Goal: Feedback & Contribution: Contribute content

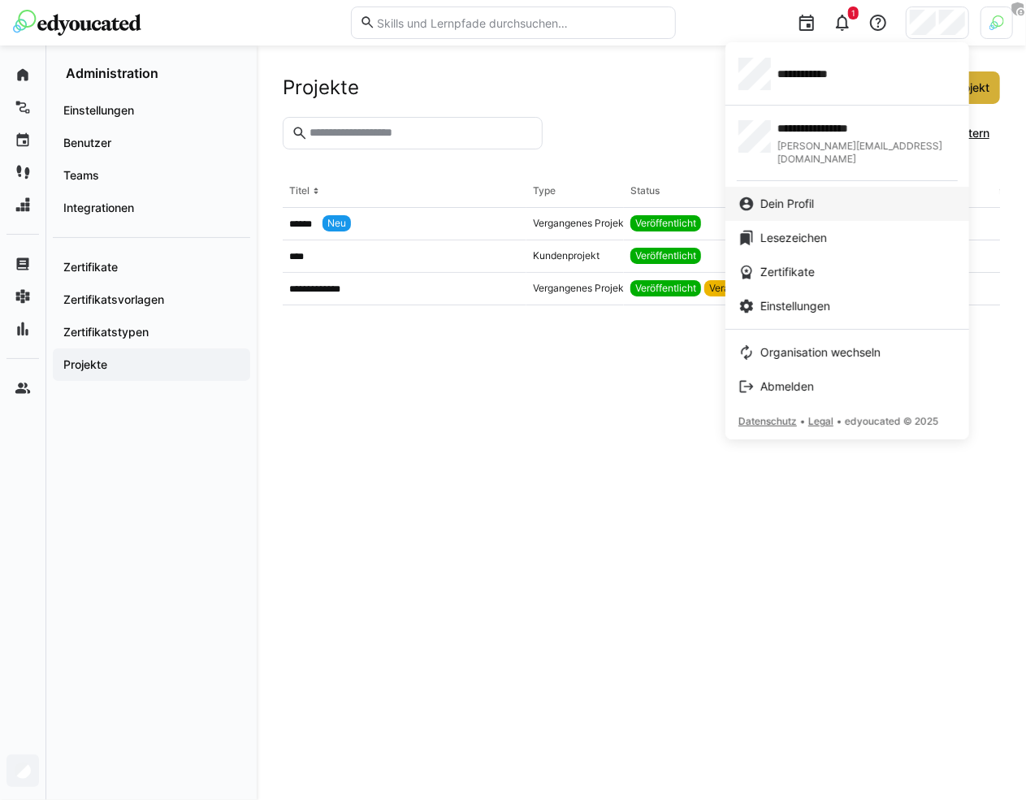
click at [838, 196] on div "Dein Profil" at bounding box center [848, 204] width 218 height 16
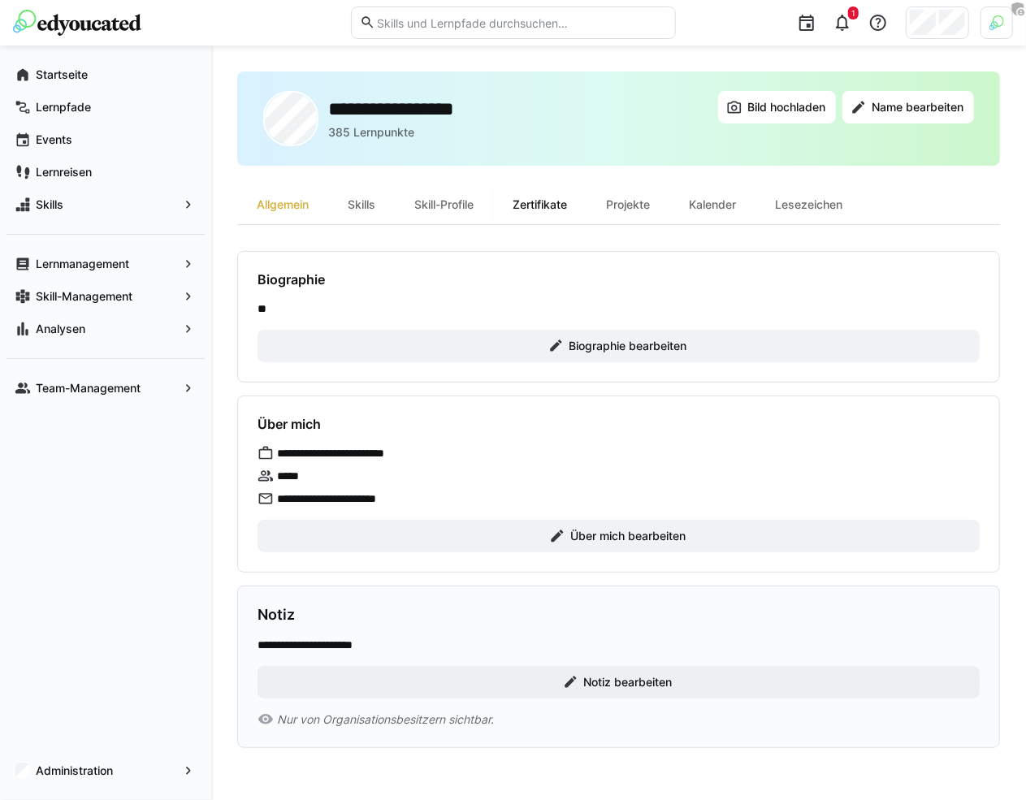
click at [555, 197] on div "Zertifikate" at bounding box center [539, 204] width 93 height 39
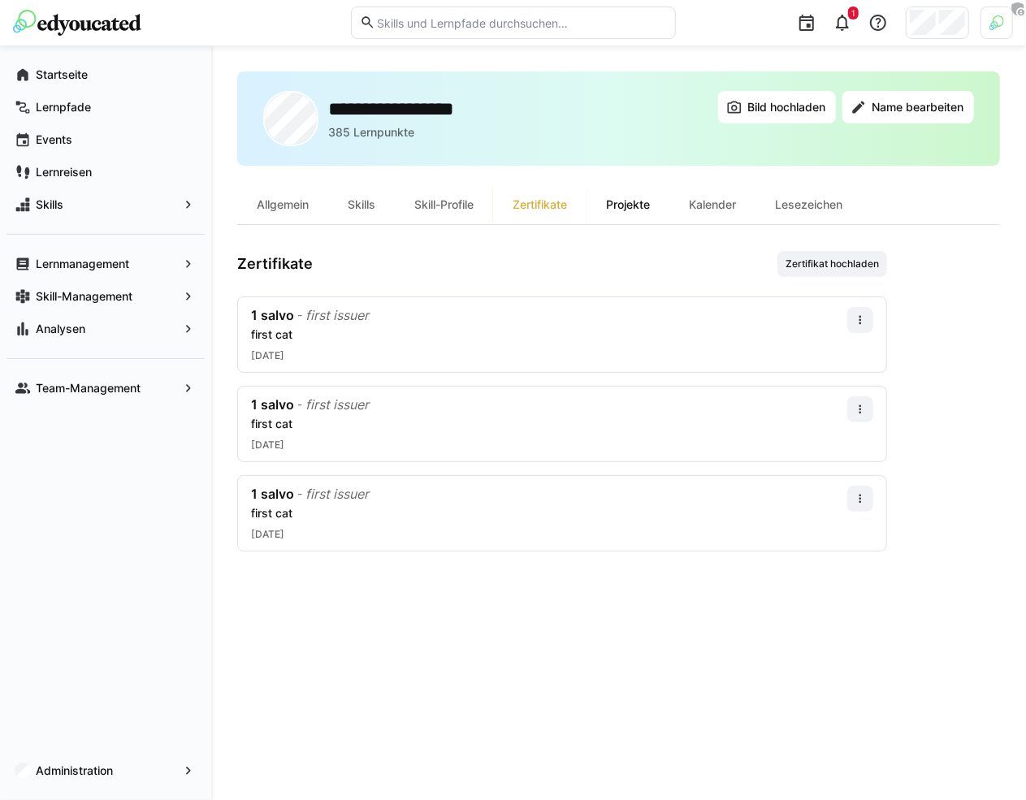
click at [643, 203] on div "Projekte" at bounding box center [628, 204] width 83 height 39
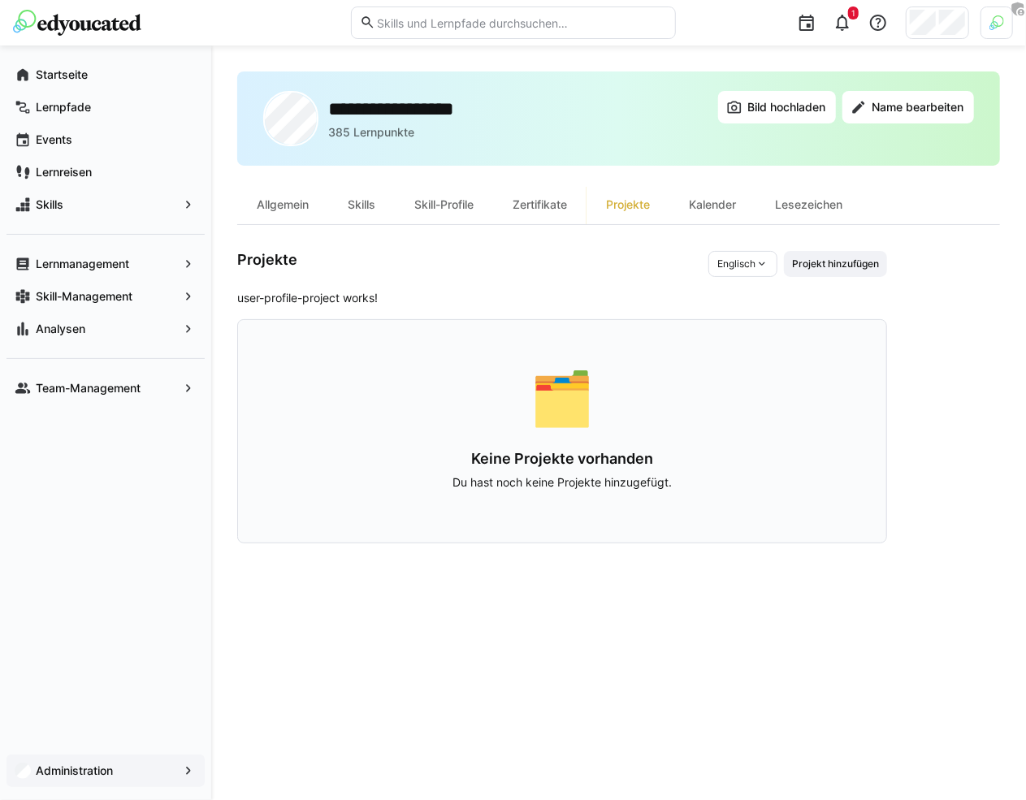
click at [0, 0] on app-navigation-label "Administration" at bounding box center [0, 0] width 0 height 0
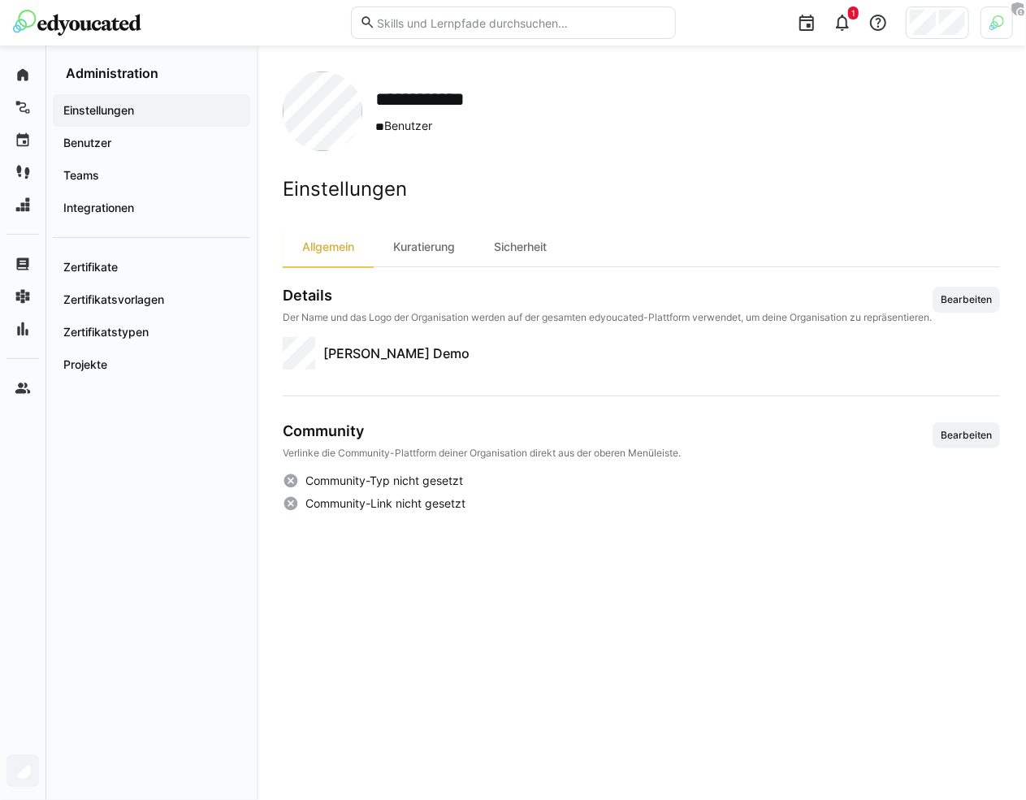
click at [984, 28] on div at bounding box center [997, 22] width 32 height 32
click at [821, 176] on app-staff-mode-control "Staff-Modus ist nicht aktiv . Aktivieren" at bounding box center [893, 182] width 214 height 44
click at [819, 184] on span "Aktivieren" at bounding box center [818, 190] width 50 height 13
click at [661, 188] on div at bounding box center [513, 400] width 1026 height 800
click at [0, 0] on app-navigation-label "Weitere Einstellungen" at bounding box center [0, 0] width 0 height 0
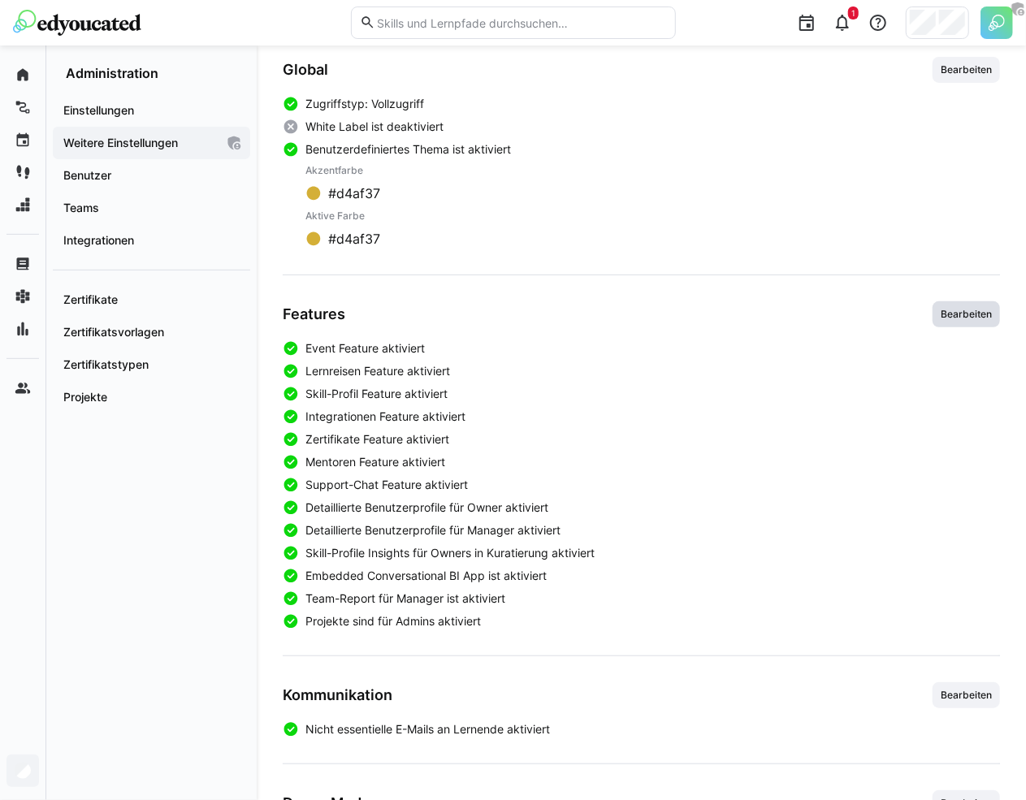
click at [968, 301] on span "Bearbeiten" at bounding box center [966, 314] width 67 height 26
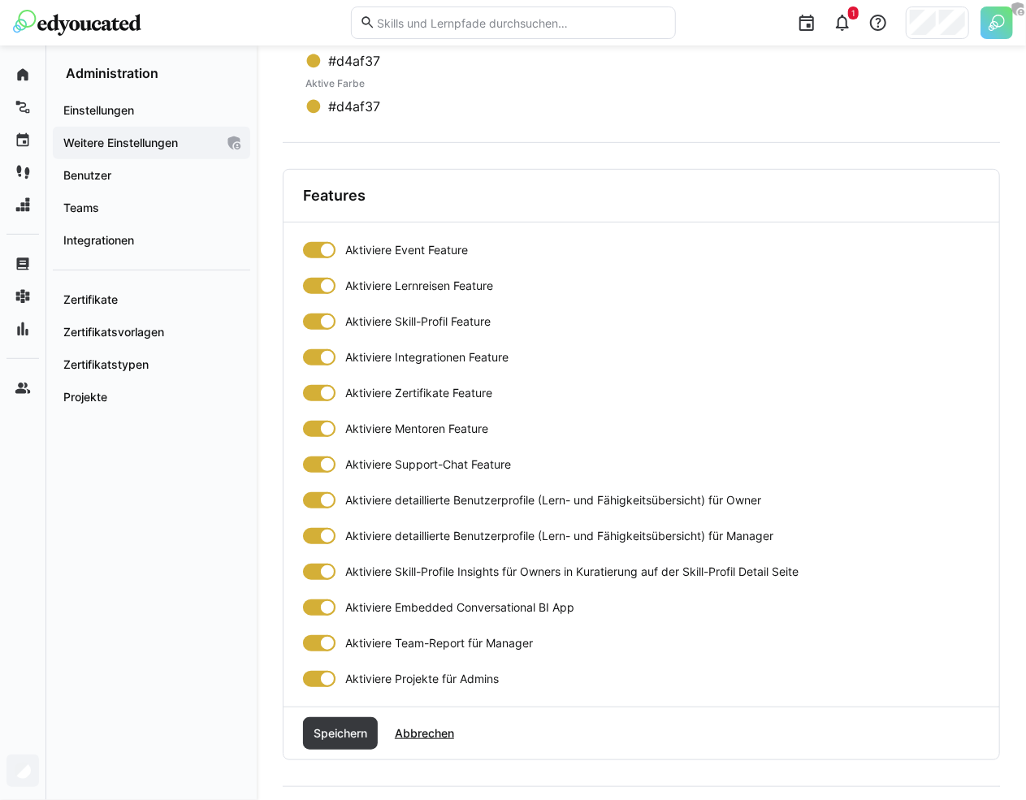
scroll to position [385, 0]
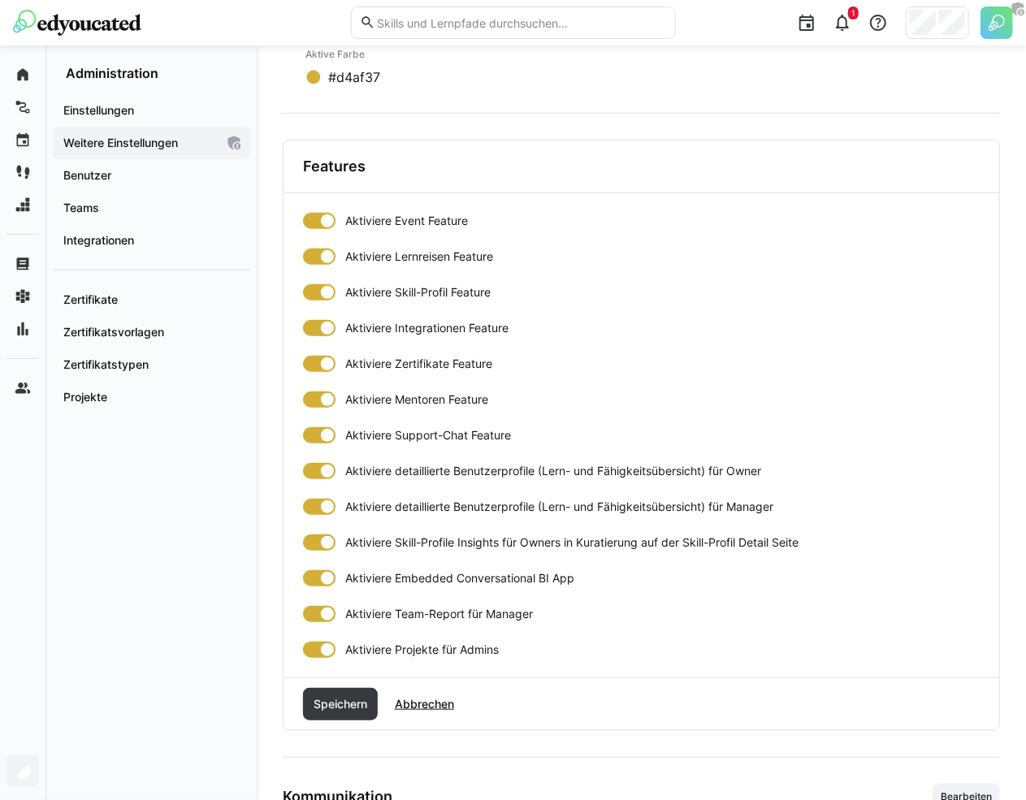
click at [319, 647] on div at bounding box center [327, 650] width 16 height 16
click at [343, 704] on span "Speichern" at bounding box center [340, 704] width 58 height 16
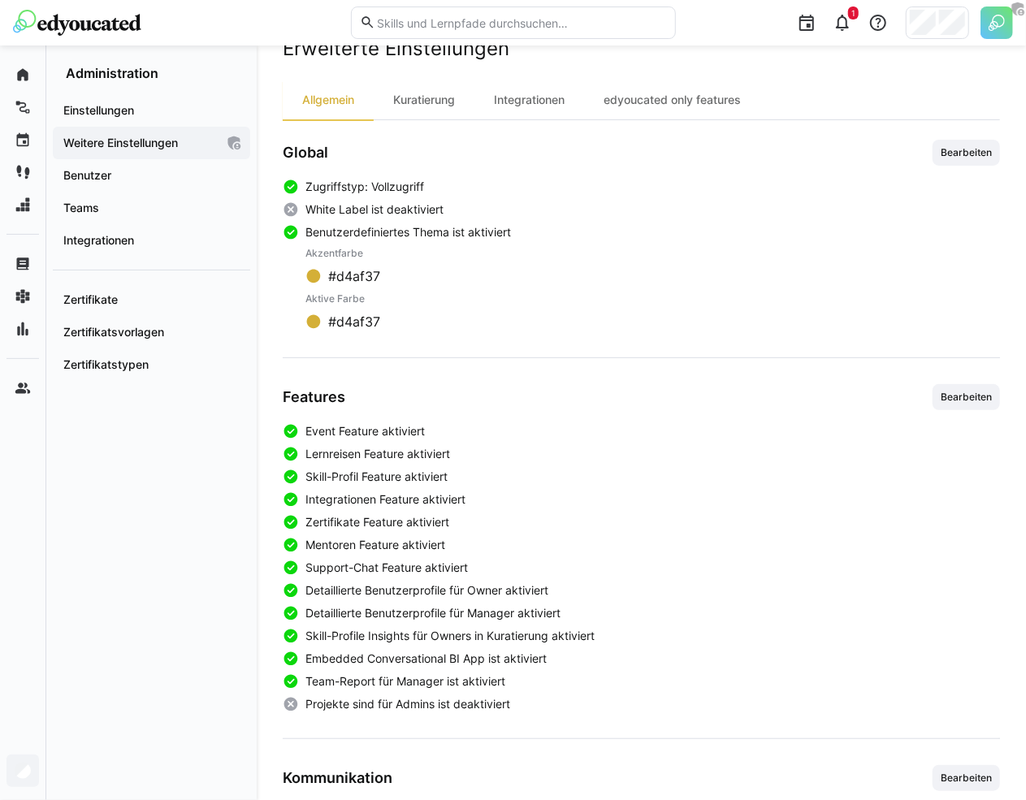
scroll to position [136, 0]
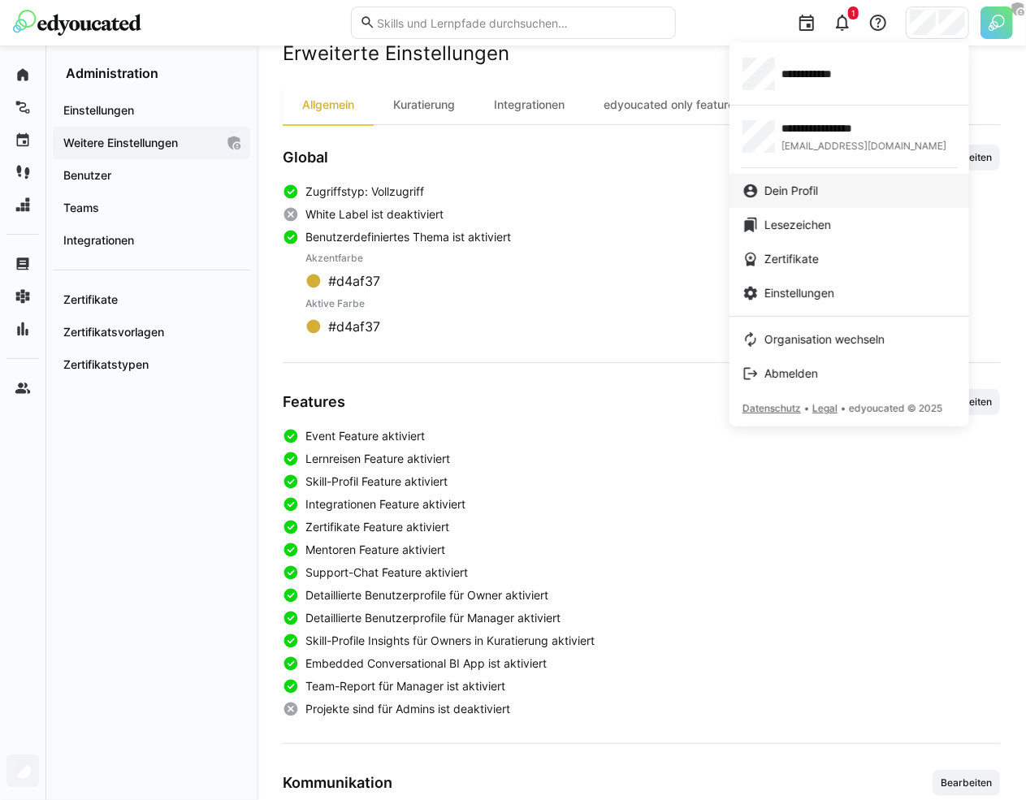
click at [811, 191] on span "Dein Profil" at bounding box center [792, 191] width 54 height 16
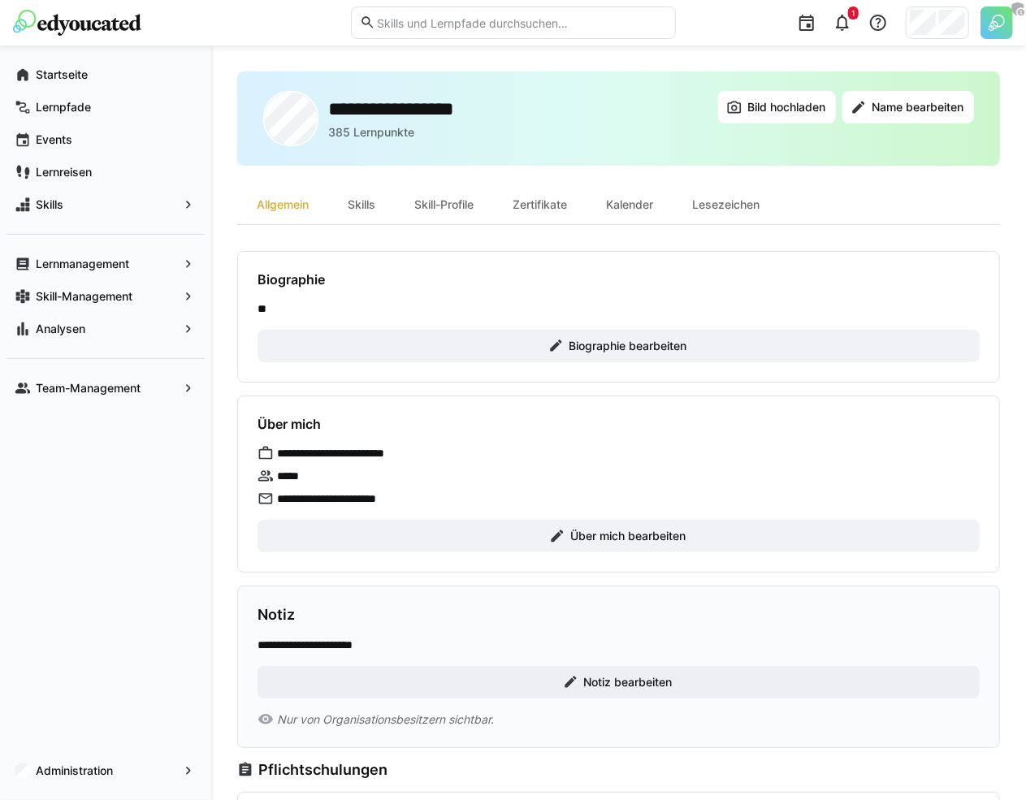
click at [990, 21] on img at bounding box center [997, 22] width 32 height 32
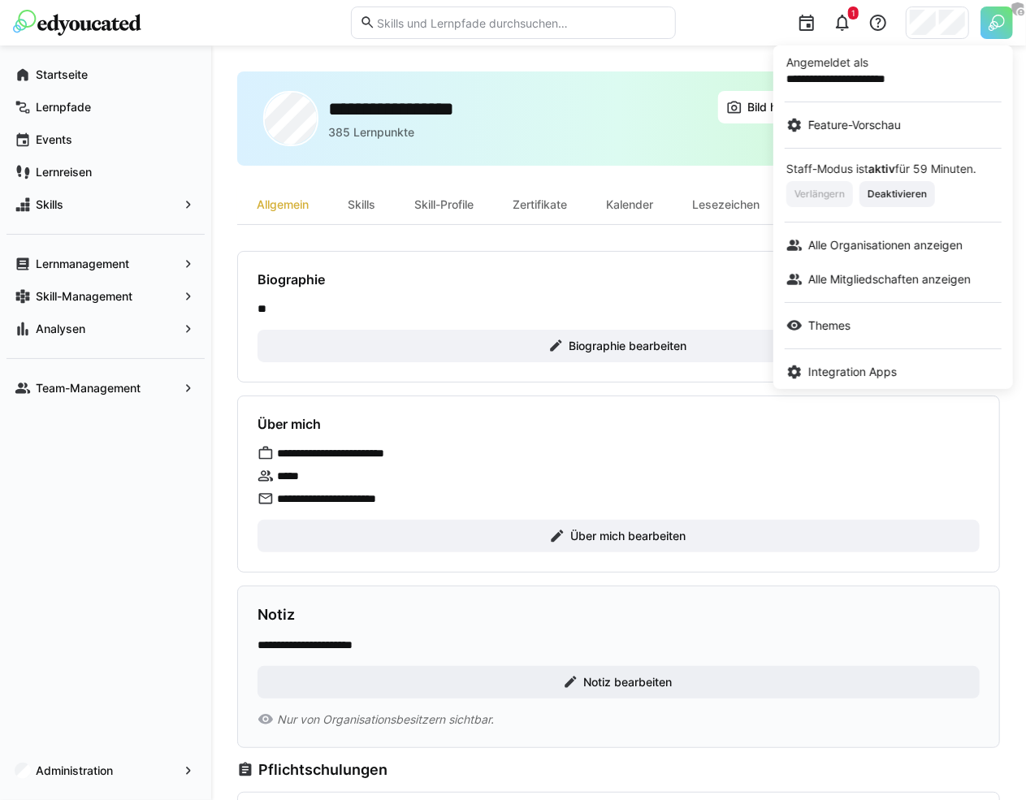
click at [105, 757] on div at bounding box center [513, 400] width 1026 height 800
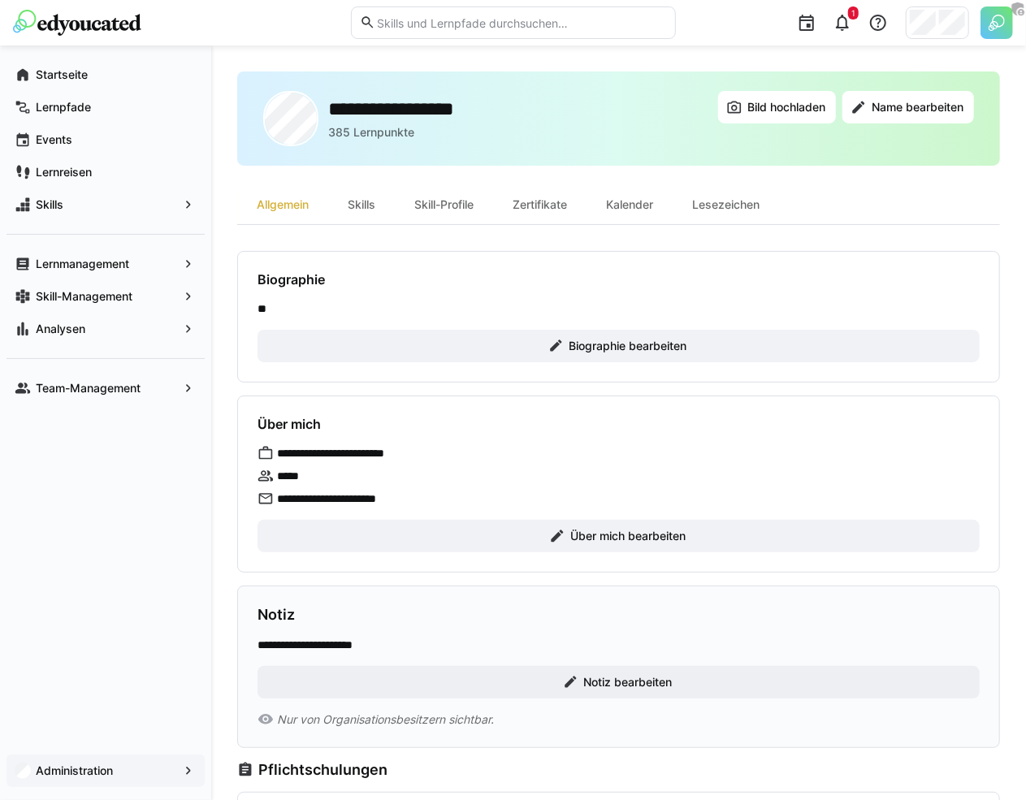
click at [0, 0] on app-navigation-label "Administration" at bounding box center [0, 0] width 0 height 0
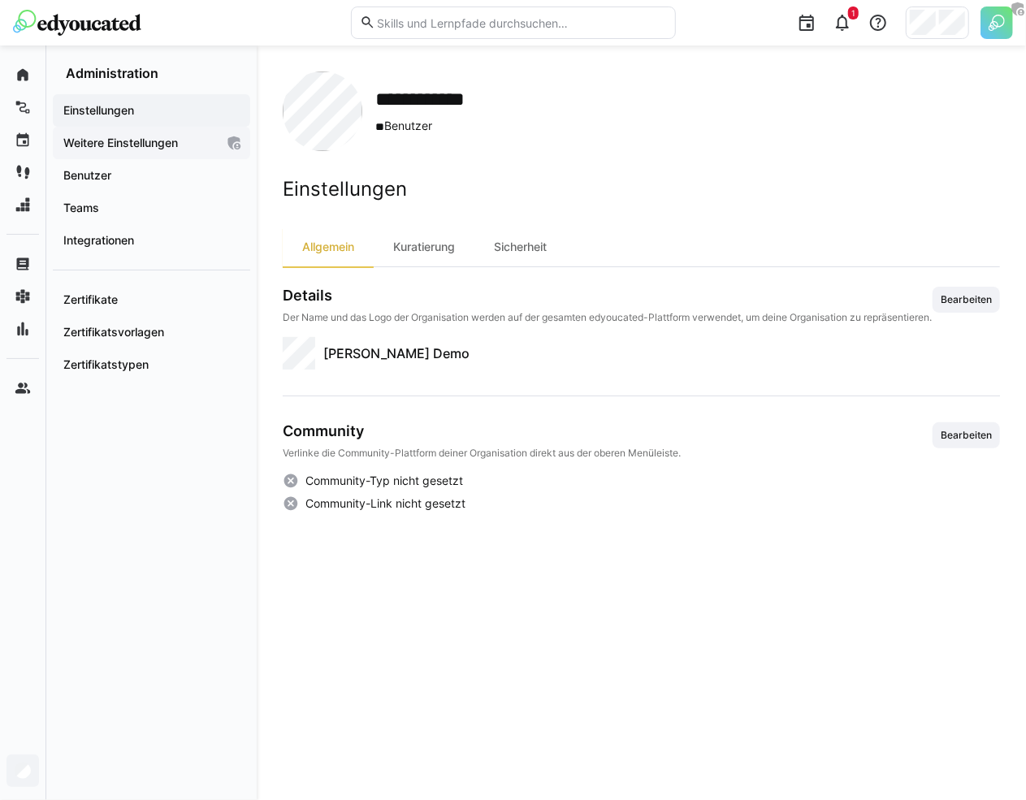
click at [197, 146] on span "Weitere Einstellungen" at bounding box center [138, 143] width 154 height 16
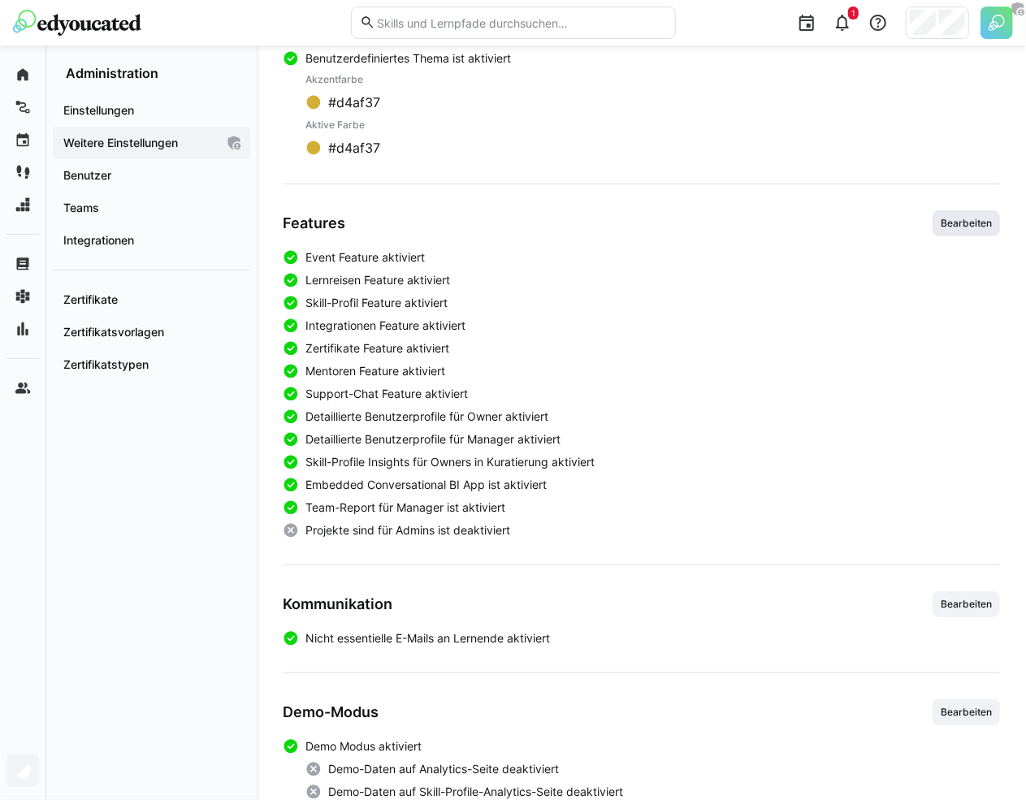
click at [960, 219] on span "Bearbeiten" at bounding box center [966, 223] width 54 height 13
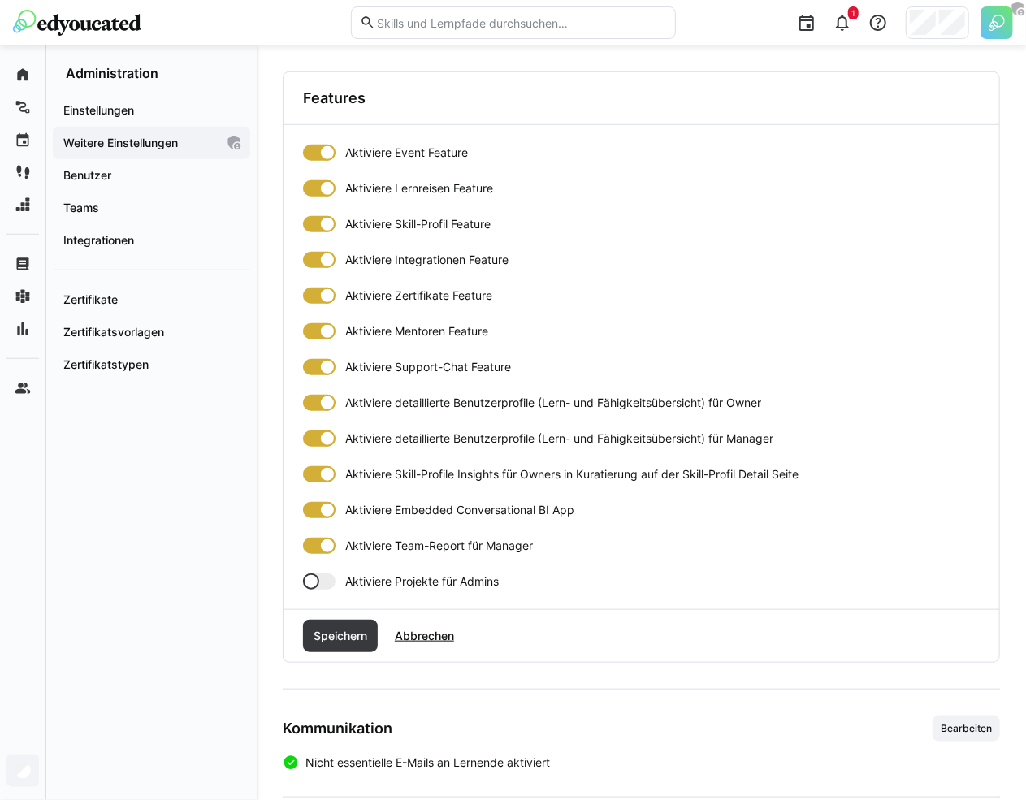
scroll to position [507, 0]
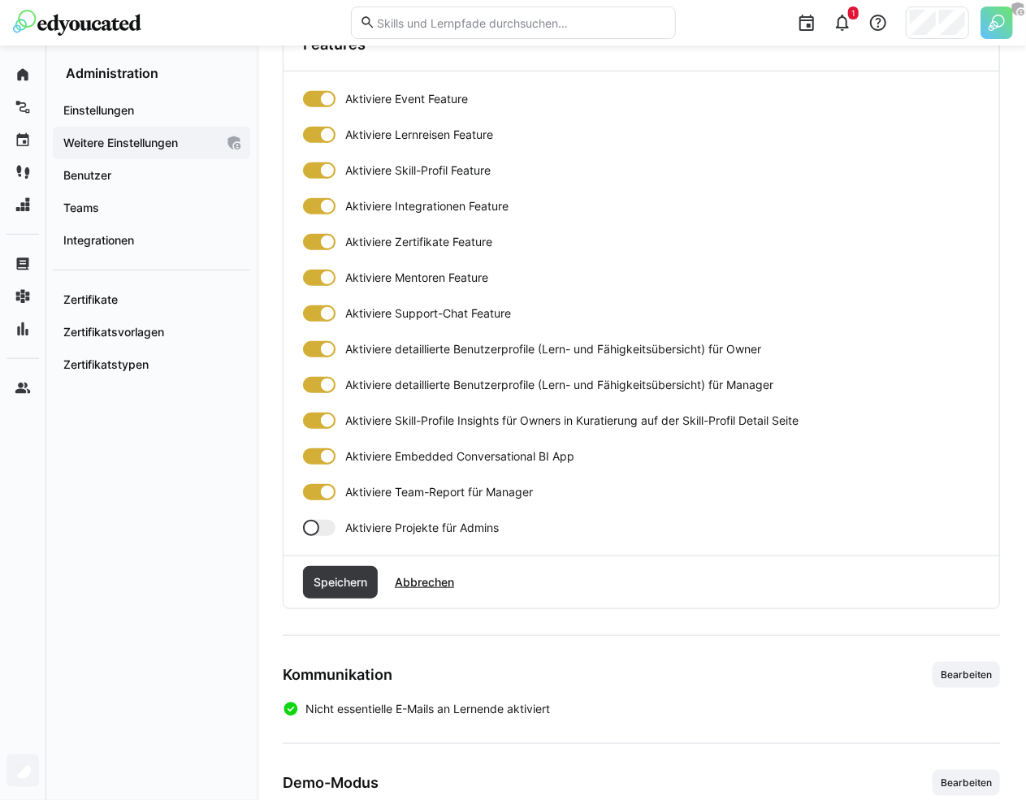
click at [324, 521] on div at bounding box center [319, 528] width 32 height 16
click at [331, 574] on span "Speichern" at bounding box center [340, 582] width 58 height 16
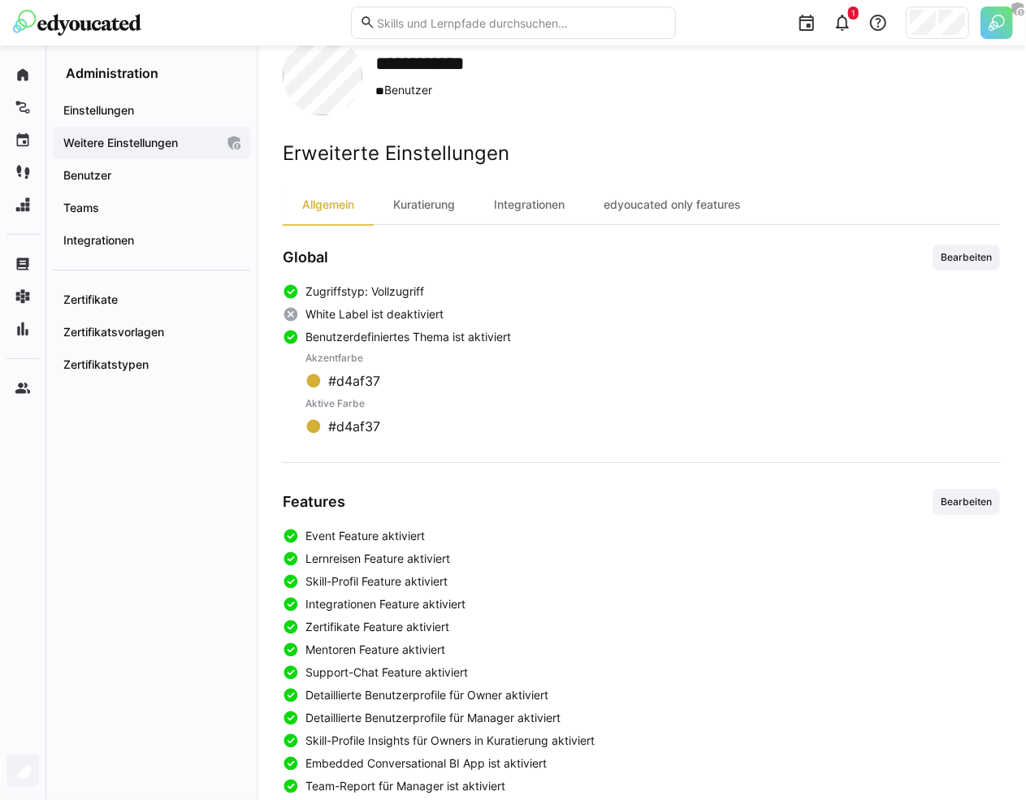
scroll to position [0, 0]
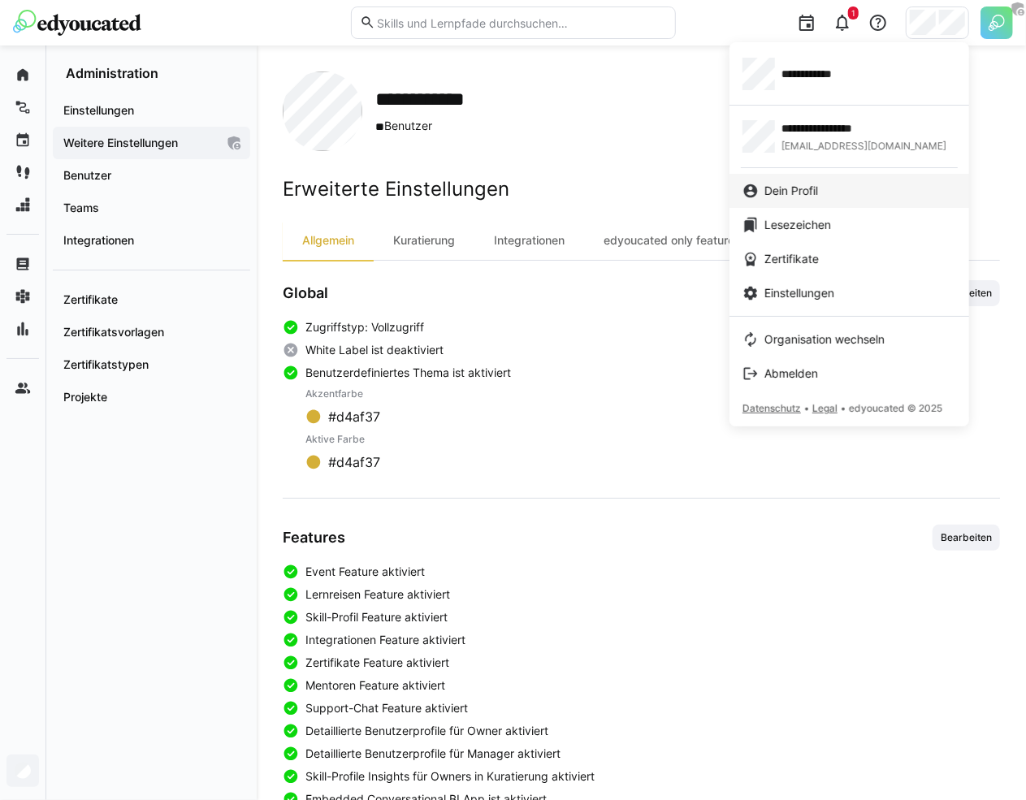
click at [828, 192] on div "Dein Profil" at bounding box center [850, 191] width 214 height 16
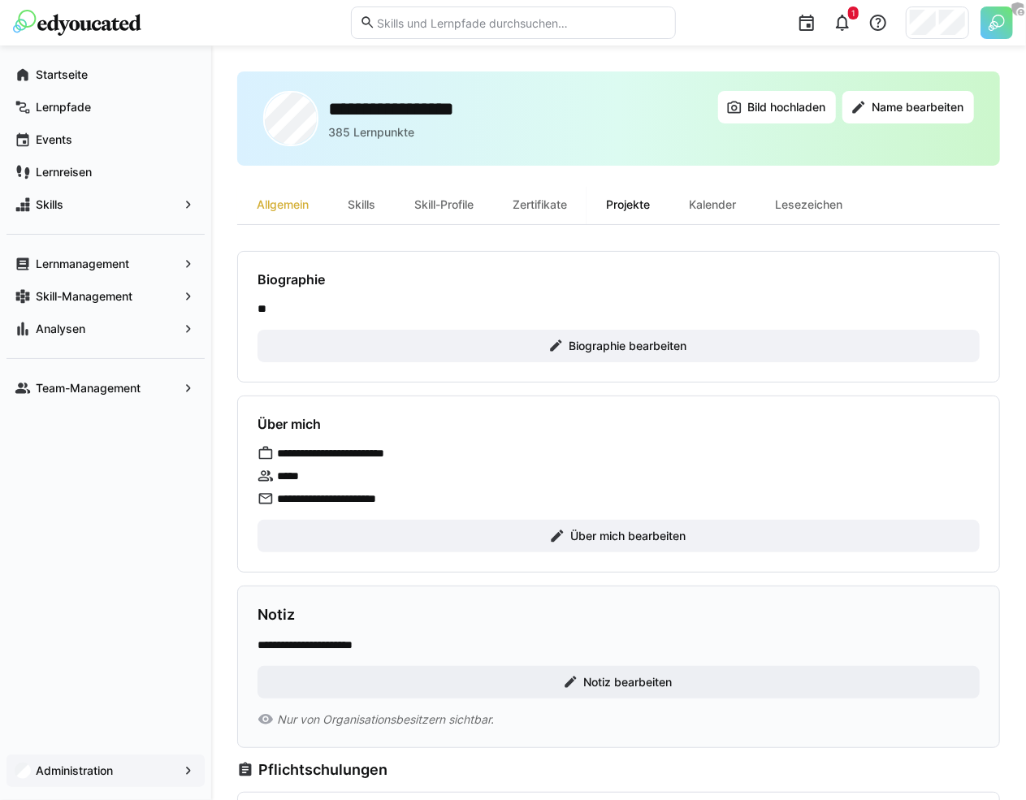
click at [609, 201] on div "Projekte" at bounding box center [628, 204] width 83 height 39
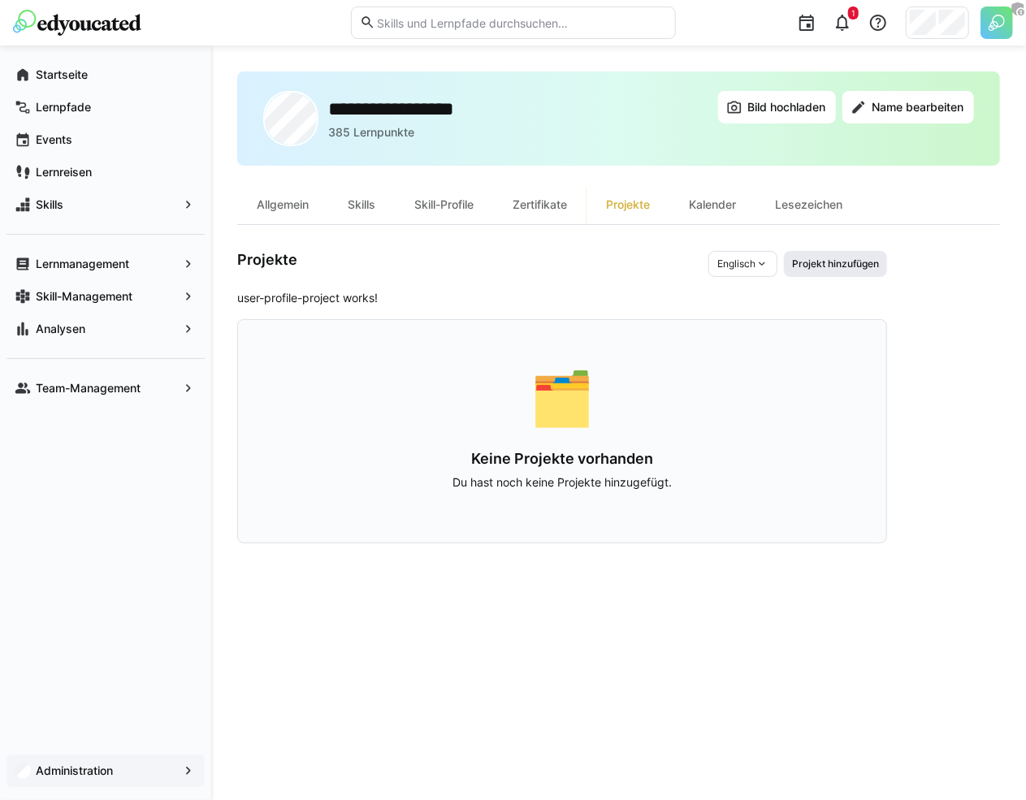
click at [861, 259] on span "Projekt hinzufügen" at bounding box center [836, 264] width 90 height 13
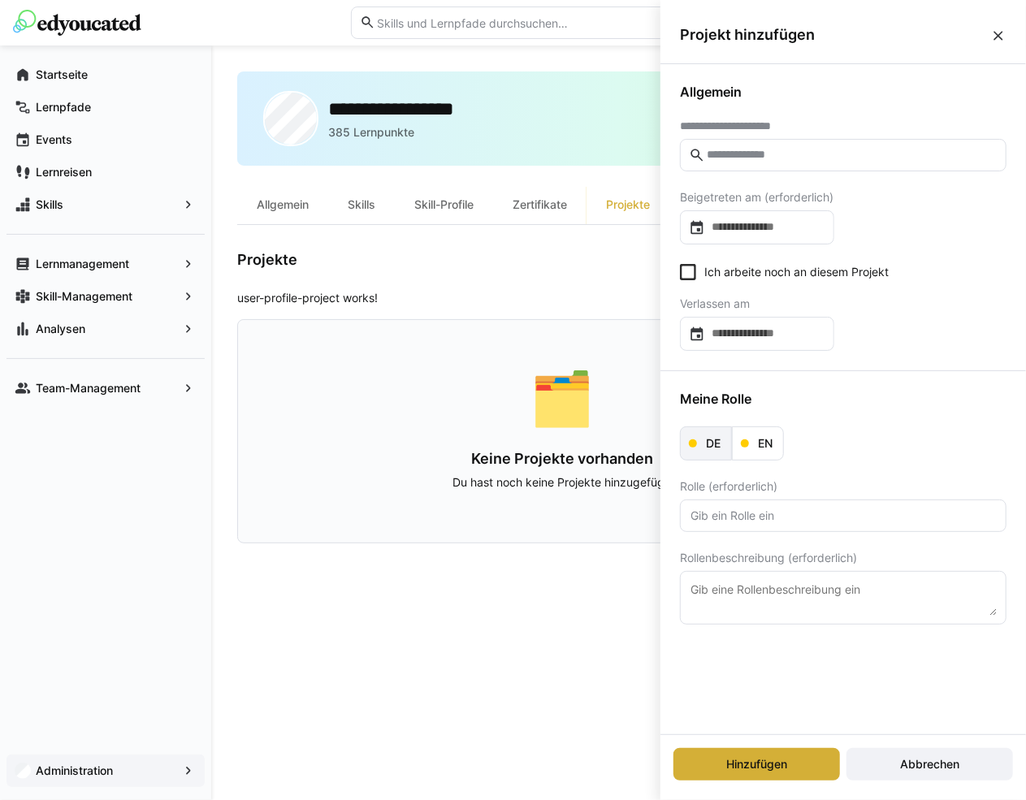
click at [706, 440] on span "DE" at bounding box center [713, 443] width 19 height 16
click at [998, 31] on eds-icon at bounding box center [998, 36] width 16 height 16
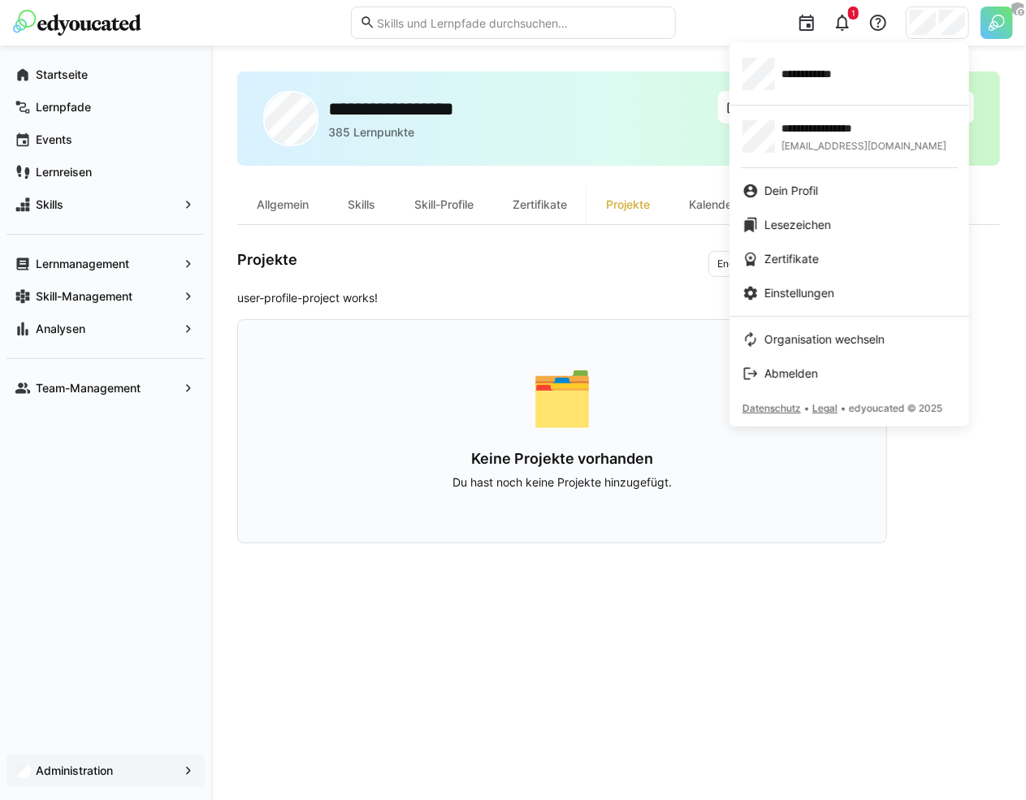
click at [106, 766] on div at bounding box center [513, 400] width 1026 height 800
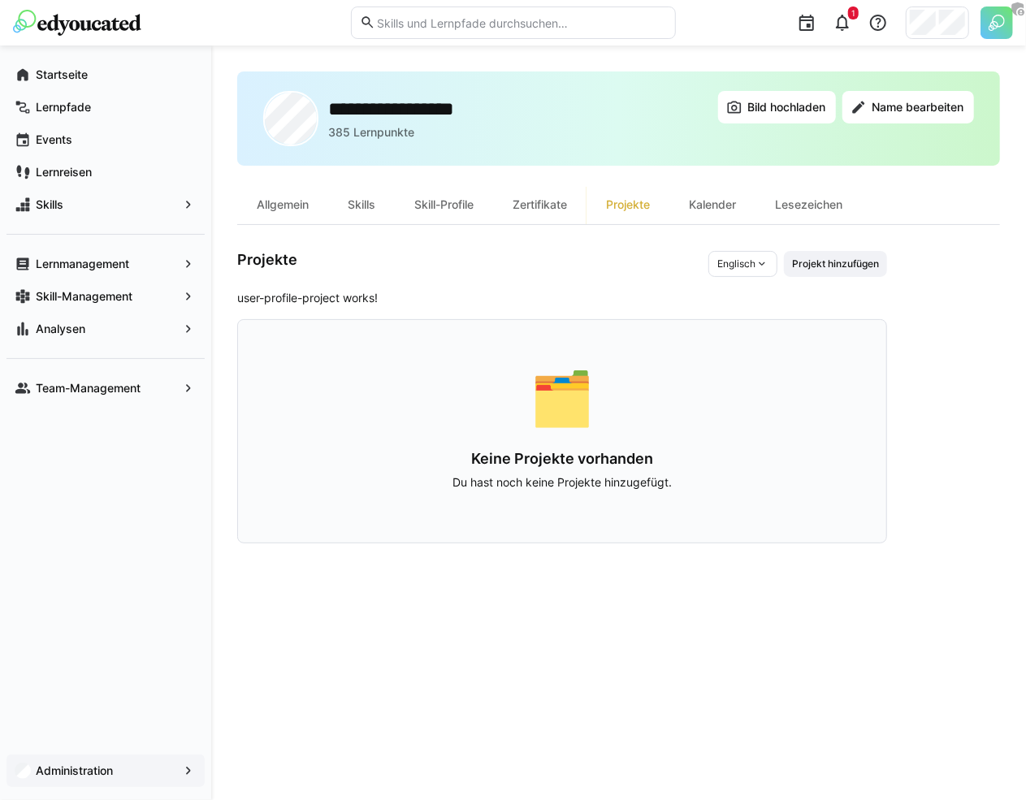
click at [167, 756] on div "Administration" at bounding box center [105, 771] width 198 height 32
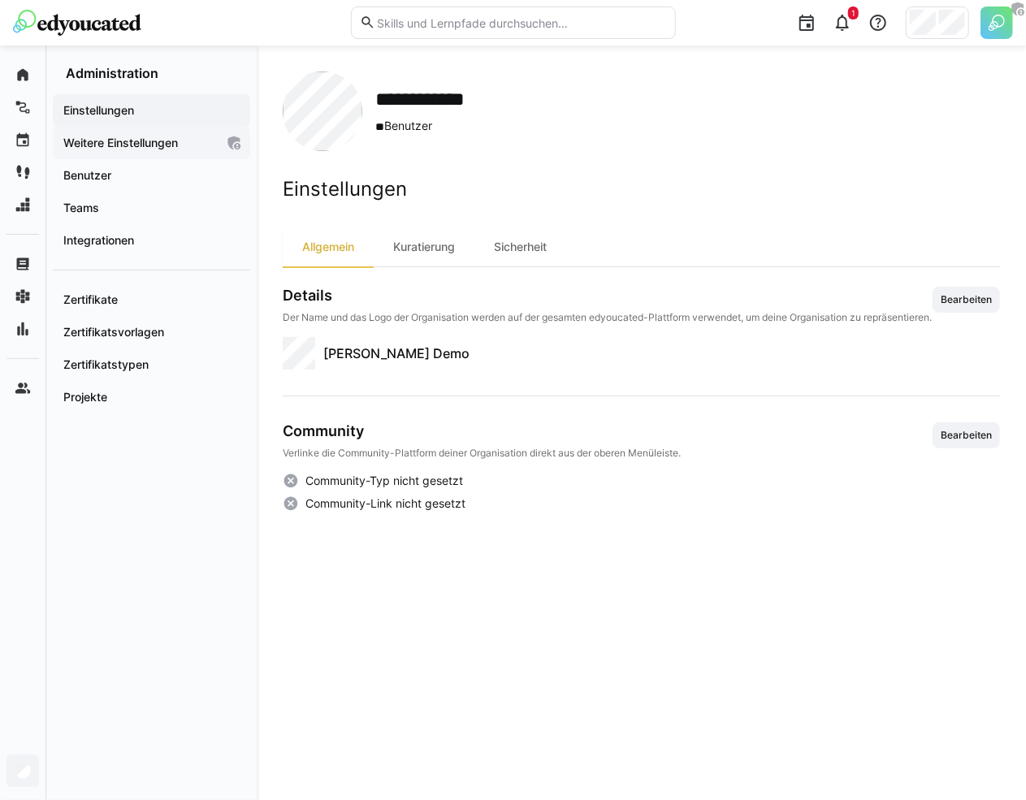
click at [0, 0] on app-navigation-label "Weitere Einstellungen" at bounding box center [0, 0] width 0 height 0
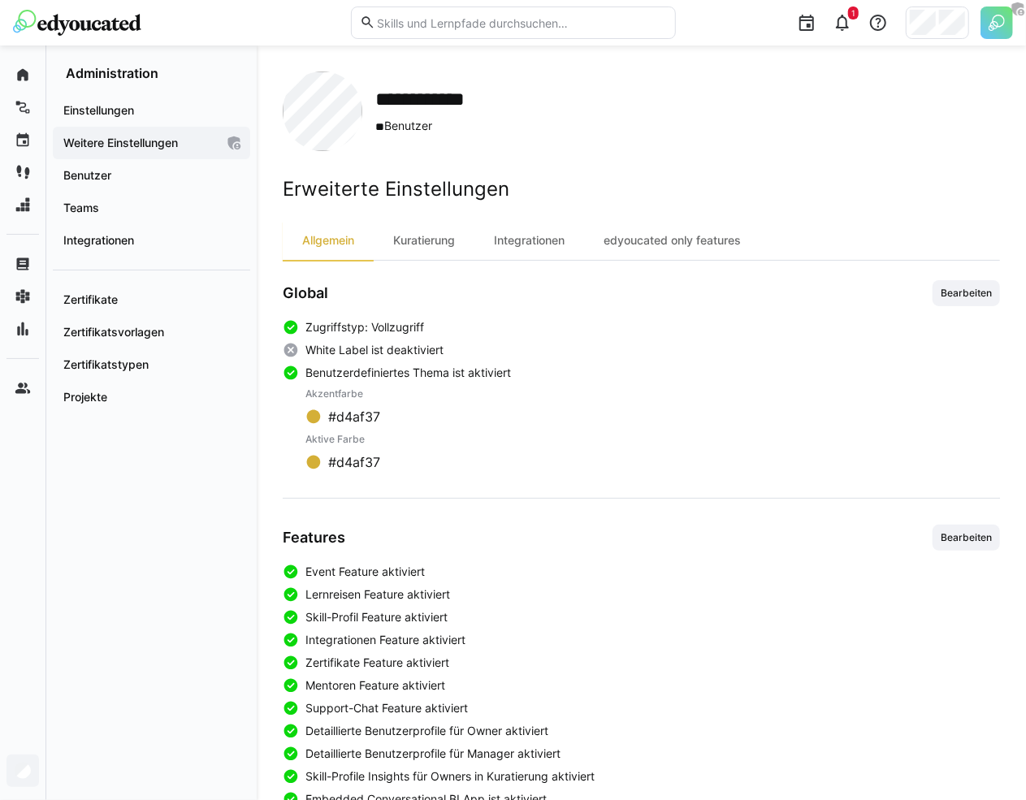
click at [997, 24] on img at bounding box center [997, 22] width 32 height 32
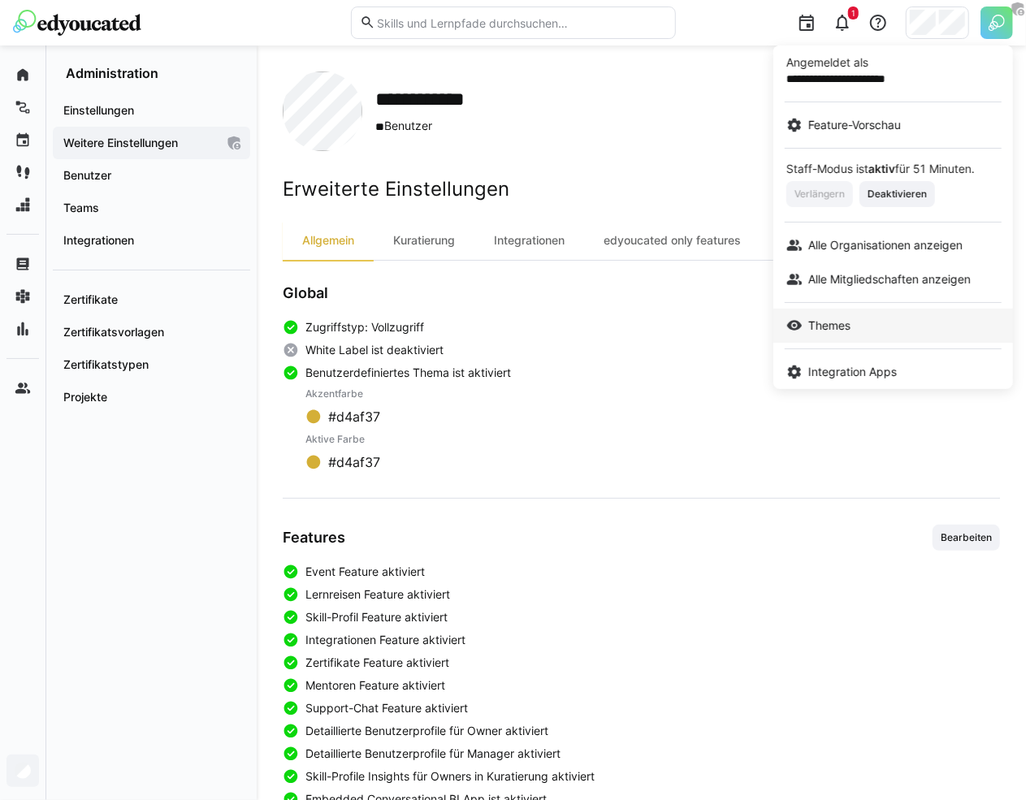
click at [850, 322] on span "Themes" at bounding box center [829, 326] width 42 height 16
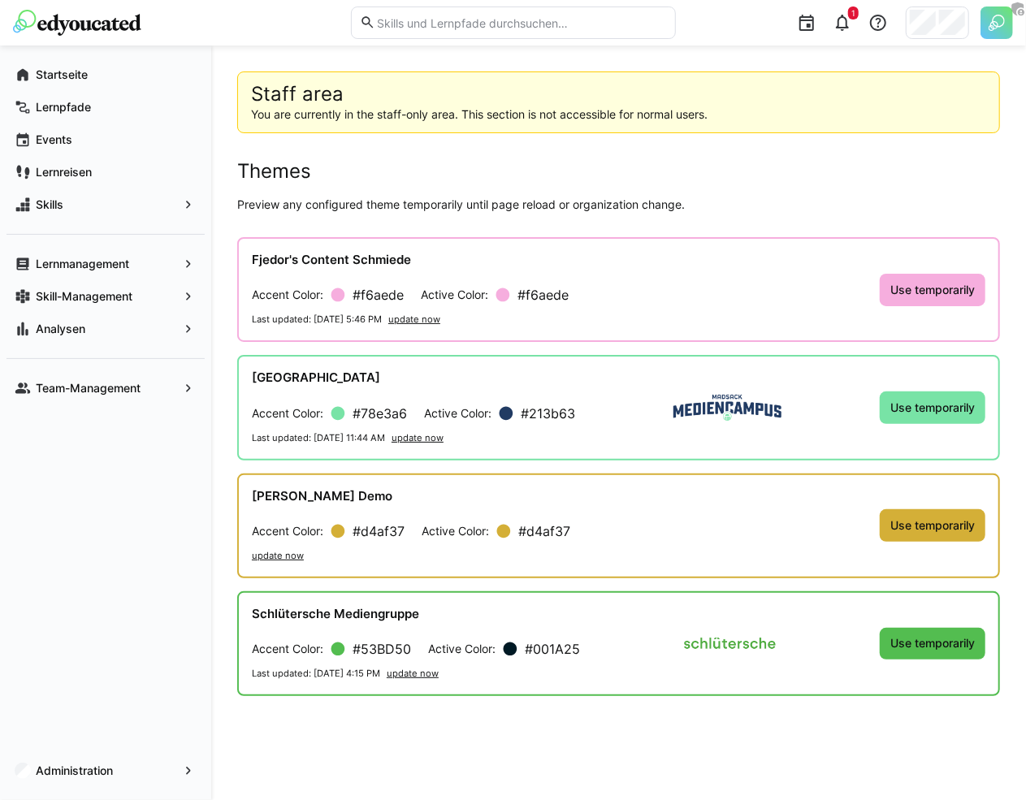
click at [276, 548] on link "update now" at bounding box center [278, 556] width 52 height 16
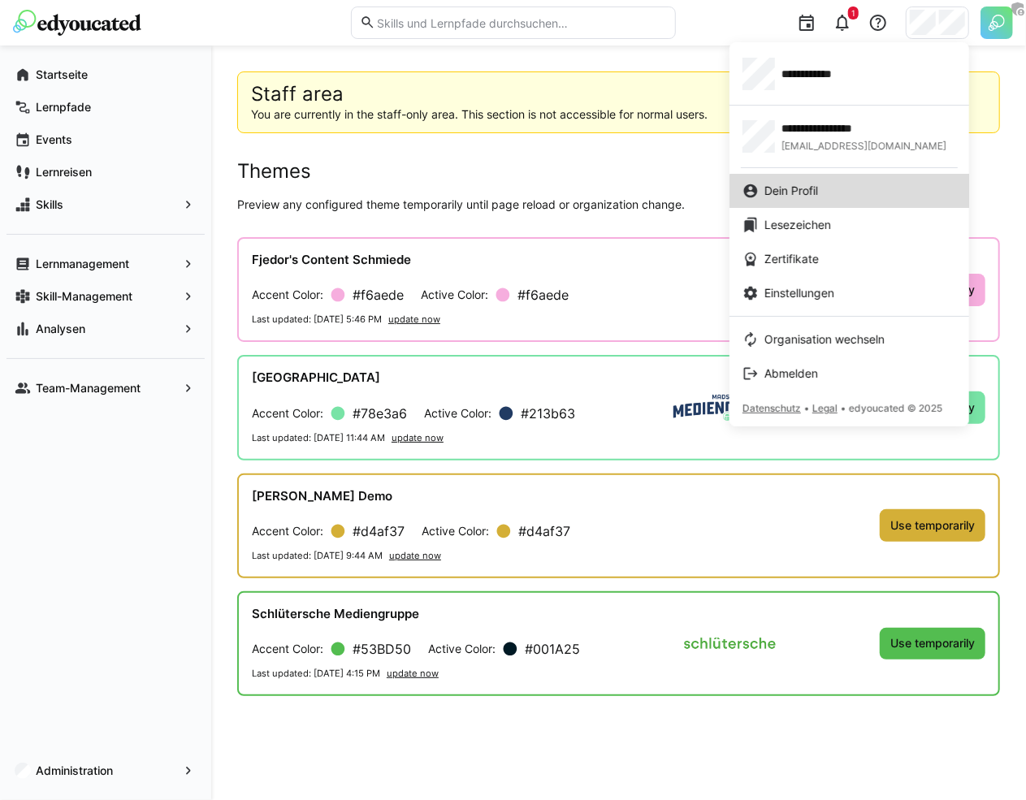
click at [856, 203] on link "Dein Profil" at bounding box center [850, 191] width 240 height 34
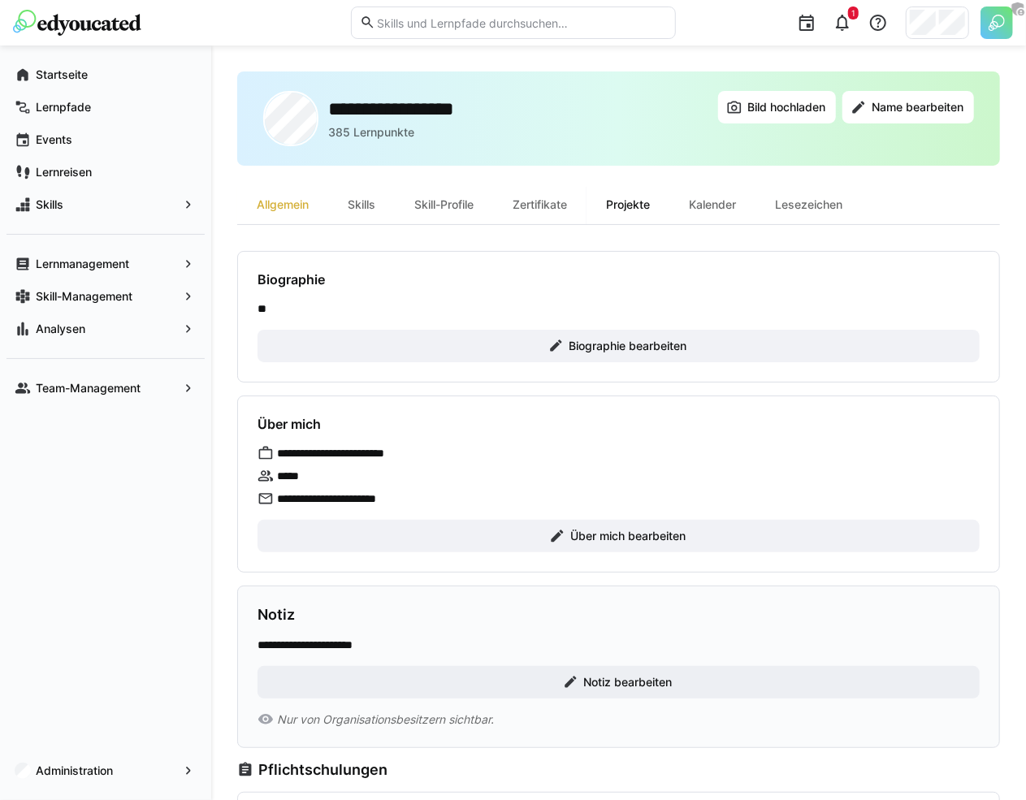
click at [616, 204] on div "Projekte" at bounding box center [628, 204] width 83 height 39
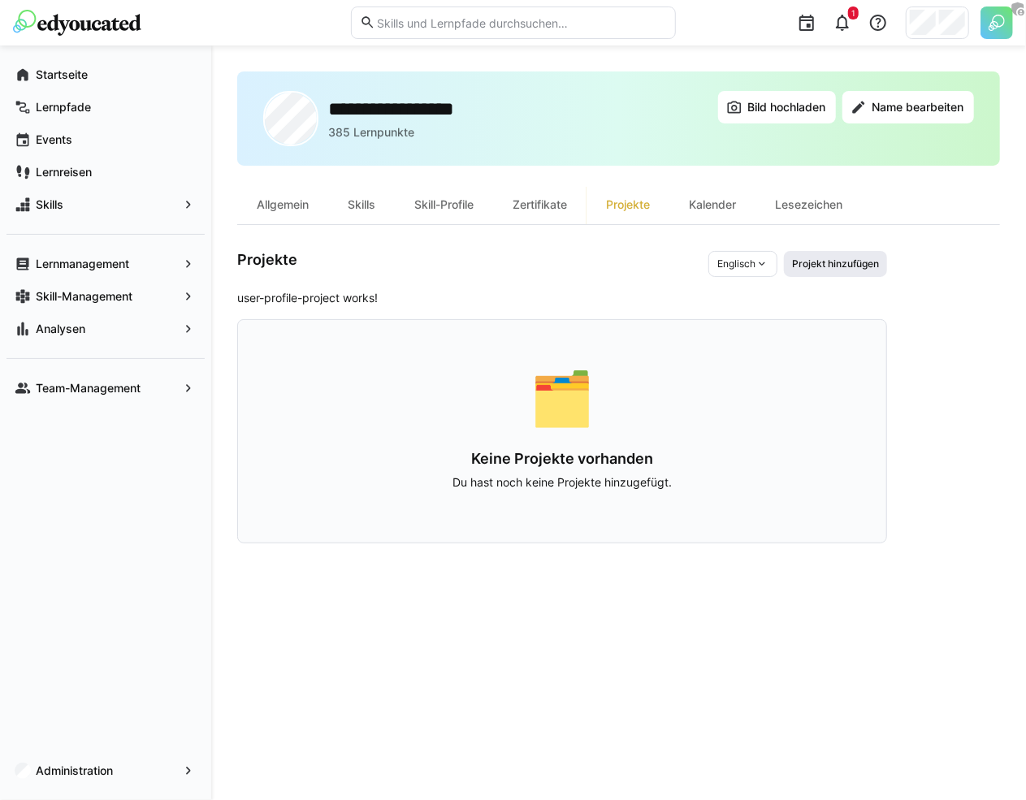
click at [847, 266] on span "Projekt hinzufügen" at bounding box center [836, 264] width 90 height 13
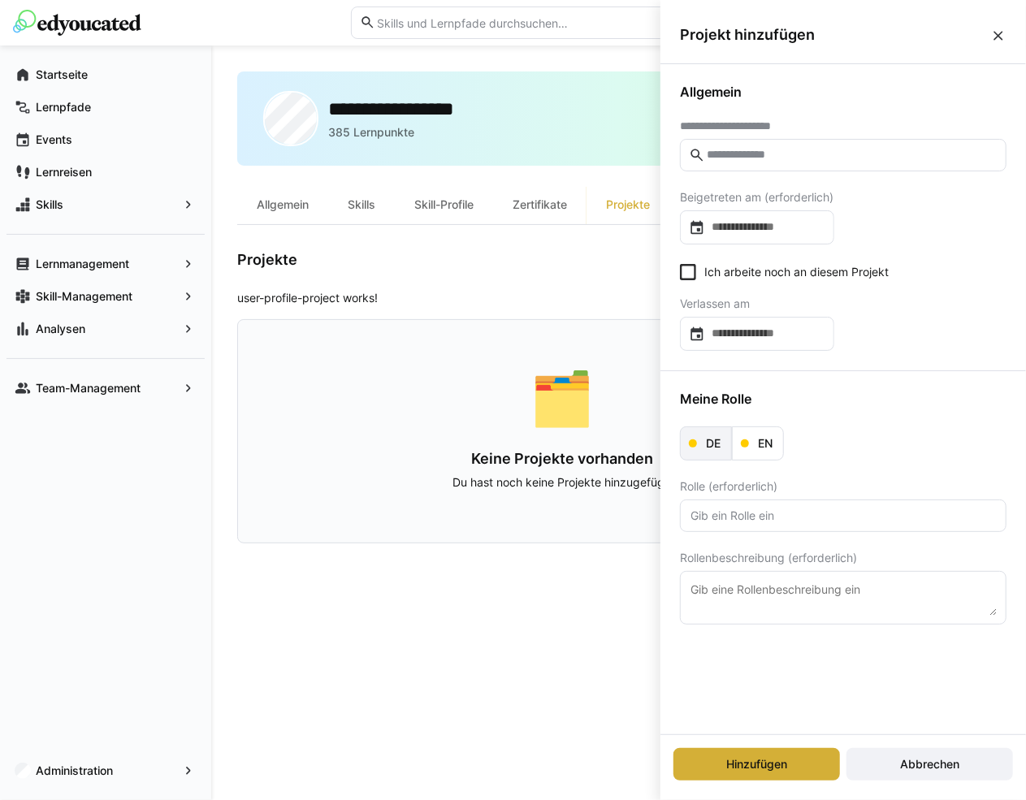
click at [713, 453] on eds-button-option "DE" at bounding box center [706, 444] width 52 height 34
click at [710, 453] on eds-button-option "DE" at bounding box center [706, 444] width 52 height 34
click at [765, 423] on div "Meine Rolle DE EN Rolle (erforderlich) Rollenbeschreibung (erforderlich)" at bounding box center [844, 507] width 366 height 273
click at [765, 435] on span "EN" at bounding box center [765, 443] width 19 height 16
click at [709, 440] on span "DE" at bounding box center [713, 443] width 19 height 16
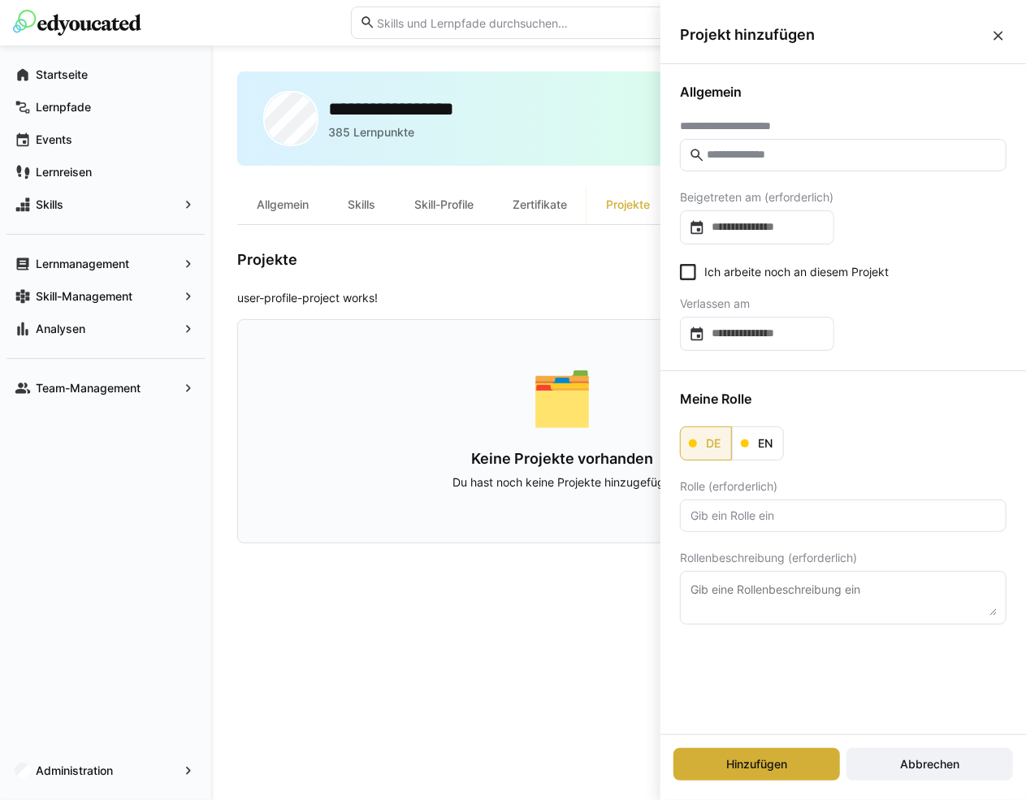
click at [841, 409] on div "Meine Rolle DE EN Rolle (erforderlich) Rollenbeschreibung (erforderlich)" at bounding box center [844, 507] width 366 height 273
click at [757, 450] on eds-button-option "EN" at bounding box center [758, 444] width 52 height 34
click at [705, 437] on span "DE" at bounding box center [713, 443] width 19 height 16
click at [136, 286] on div "Skill-Management" at bounding box center [105, 296] width 198 height 32
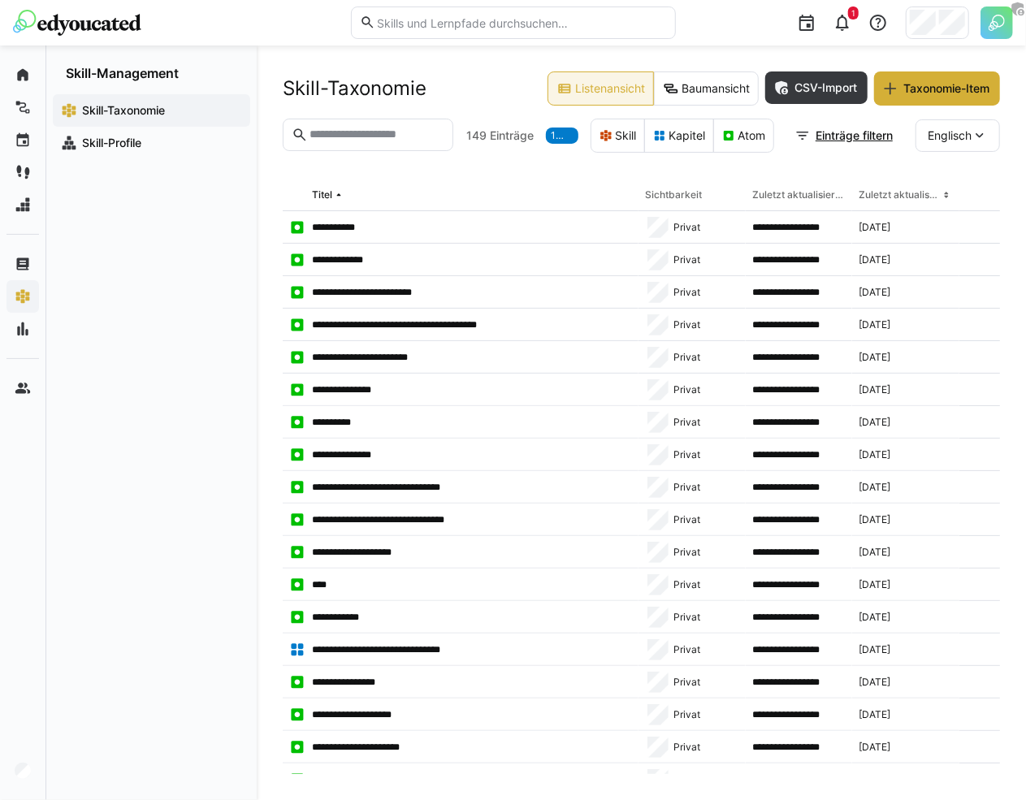
click at [945, 41] on div "1" at bounding box center [850, 22] width 327 height 45
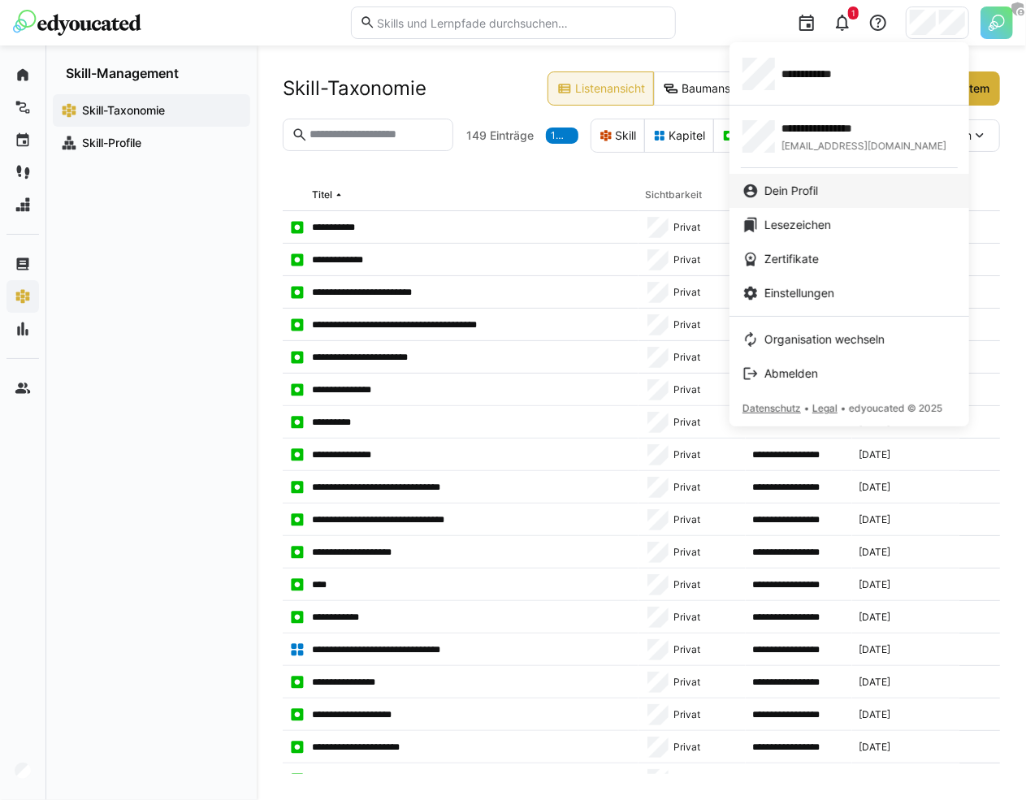
click at [818, 188] on span "Dein Profil" at bounding box center [792, 191] width 54 height 16
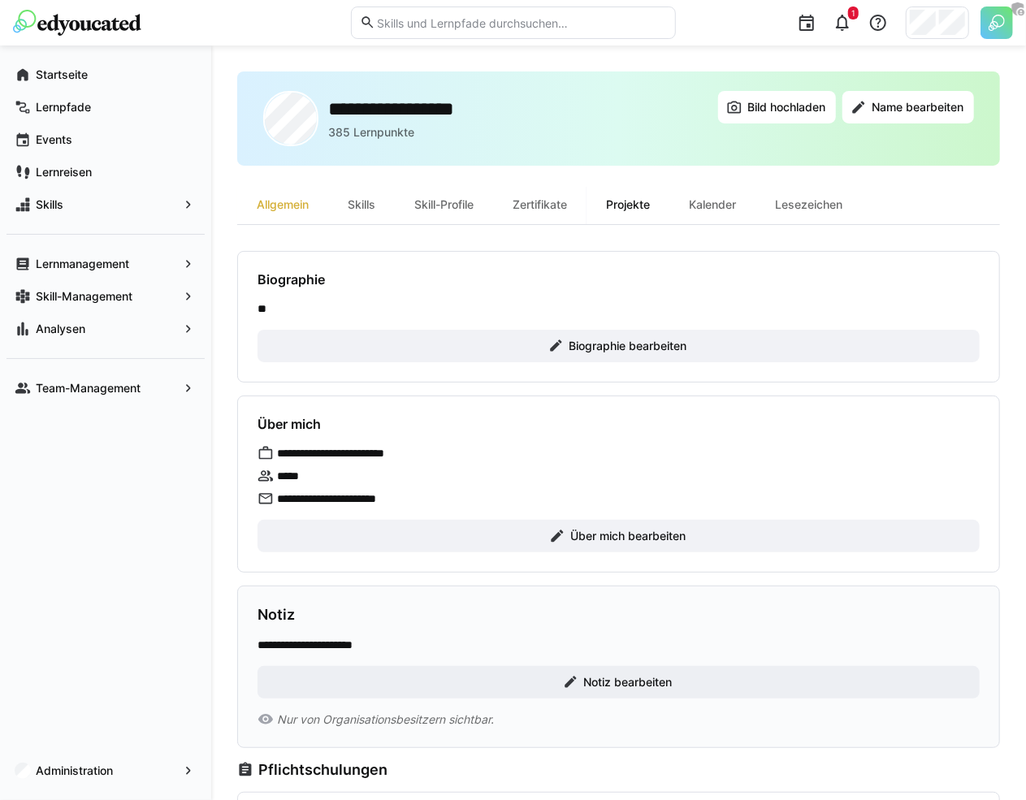
click at [635, 210] on div "Projekte" at bounding box center [628, 204] width 83 height 39
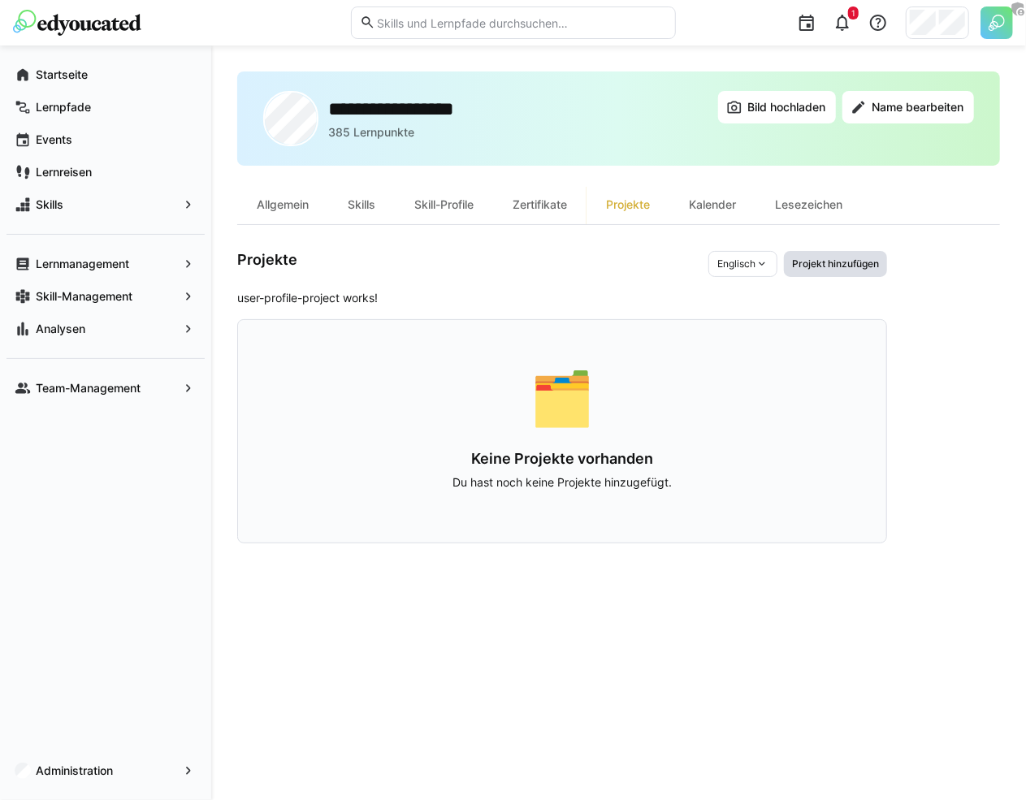
click at [853, 258] on span "Projekt hinzufügen" at bounding box center [836, 264] width 90 height 13
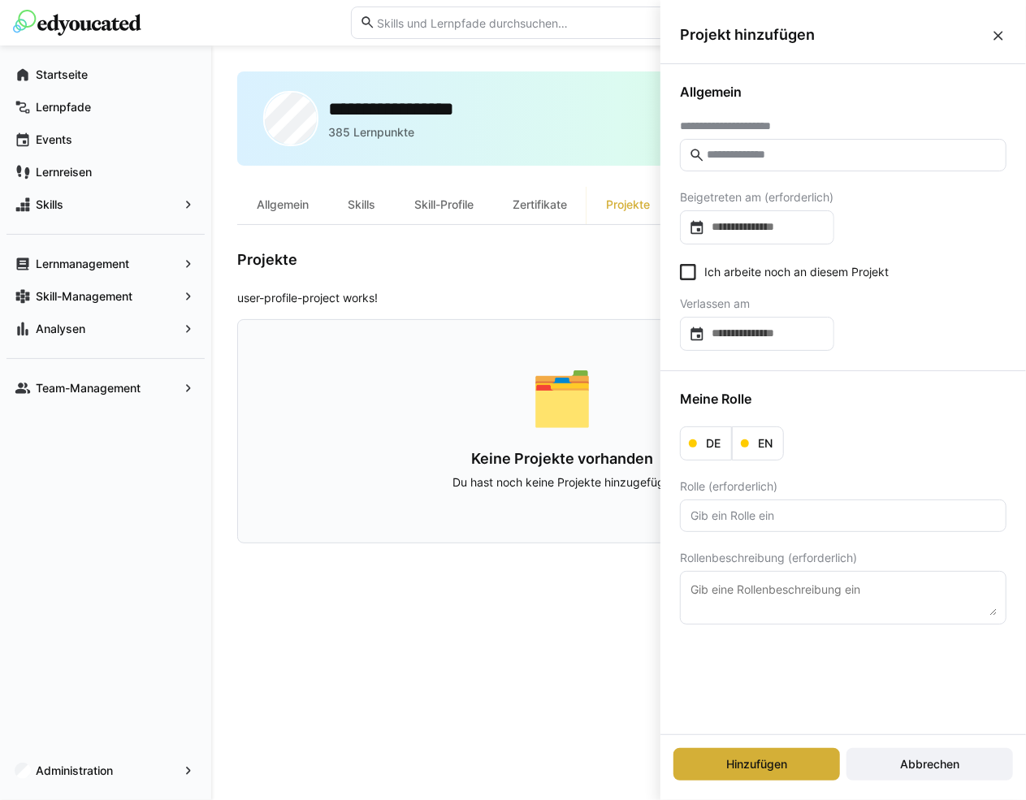
click at [788, 154] on input "text" at bounding box center [851, 155] width 292 height 15
click at [805, 158] on input "text" at bounding box center [851, 155] width 292 height 15
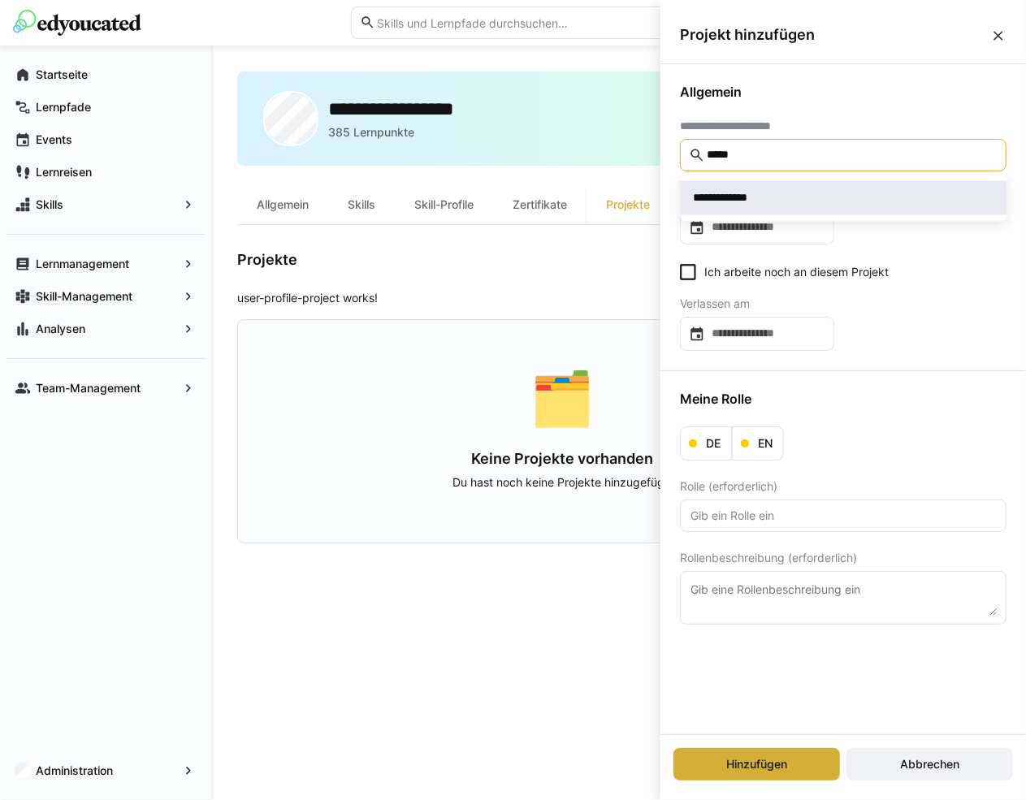
type input "*****"
click at [774, 198] on div "**********" at bounding box center [843, 198] width 301 height 16
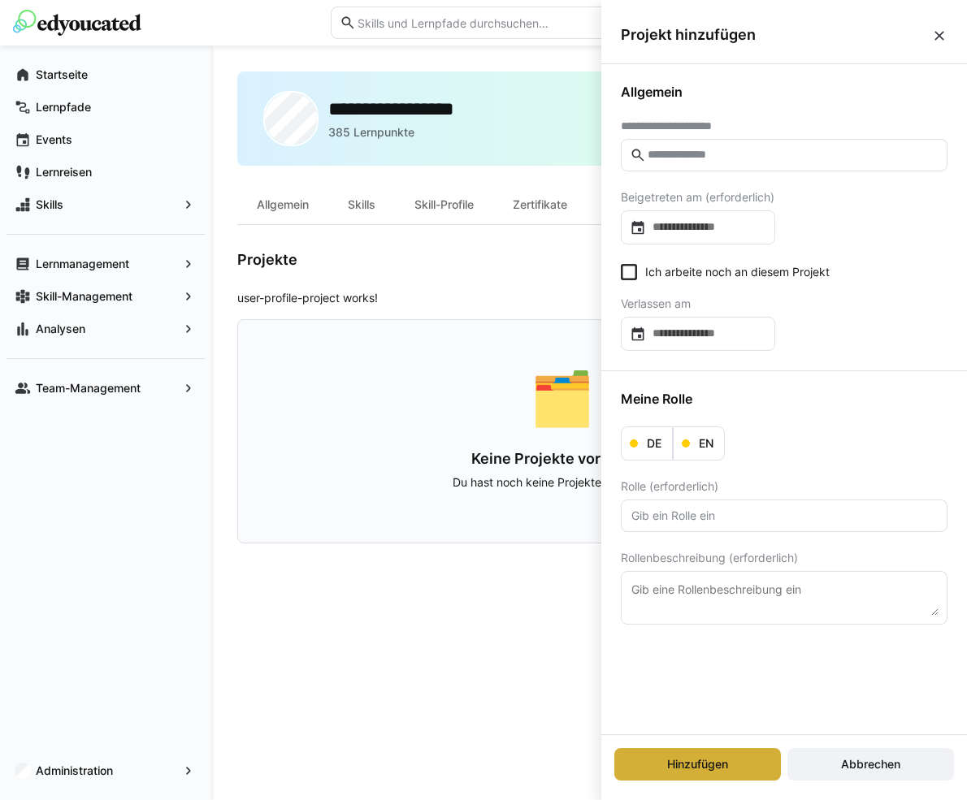
click at [702, 158] on input "text" at bounding box center [792, 155] width 292 height 15
click at [756, 153] on input "text" at bounding box center [792, 155] width 292 height 15
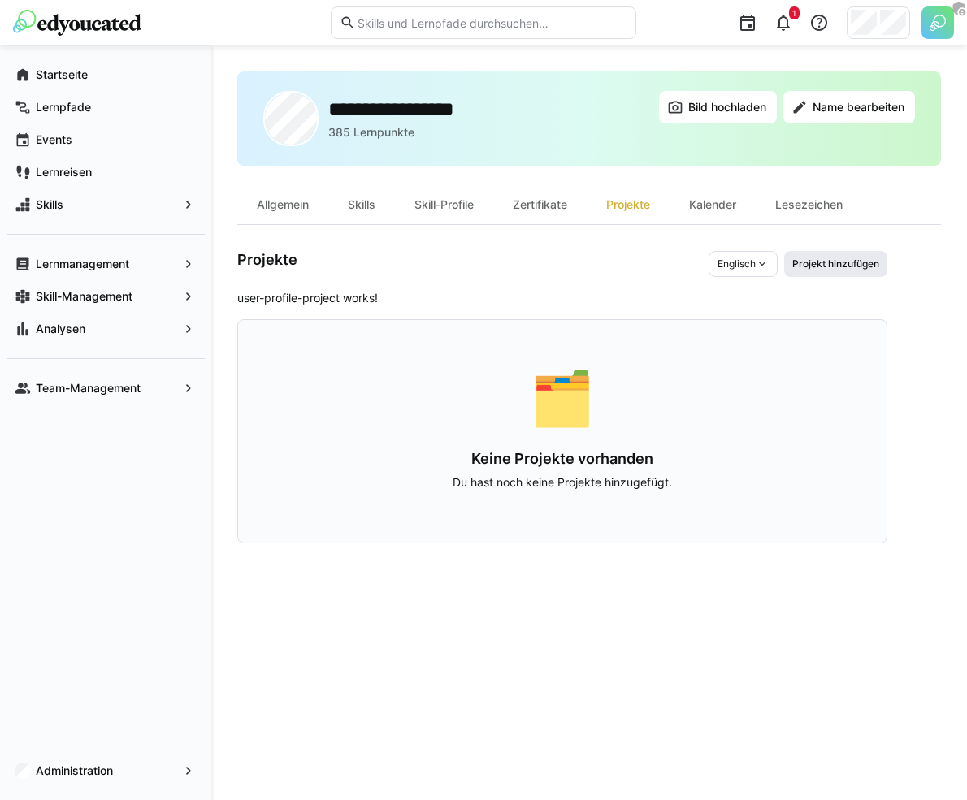
click at [816, 251] on span "Projekt hinzufügen" at bounding box center [835, 264] width 103 height 26
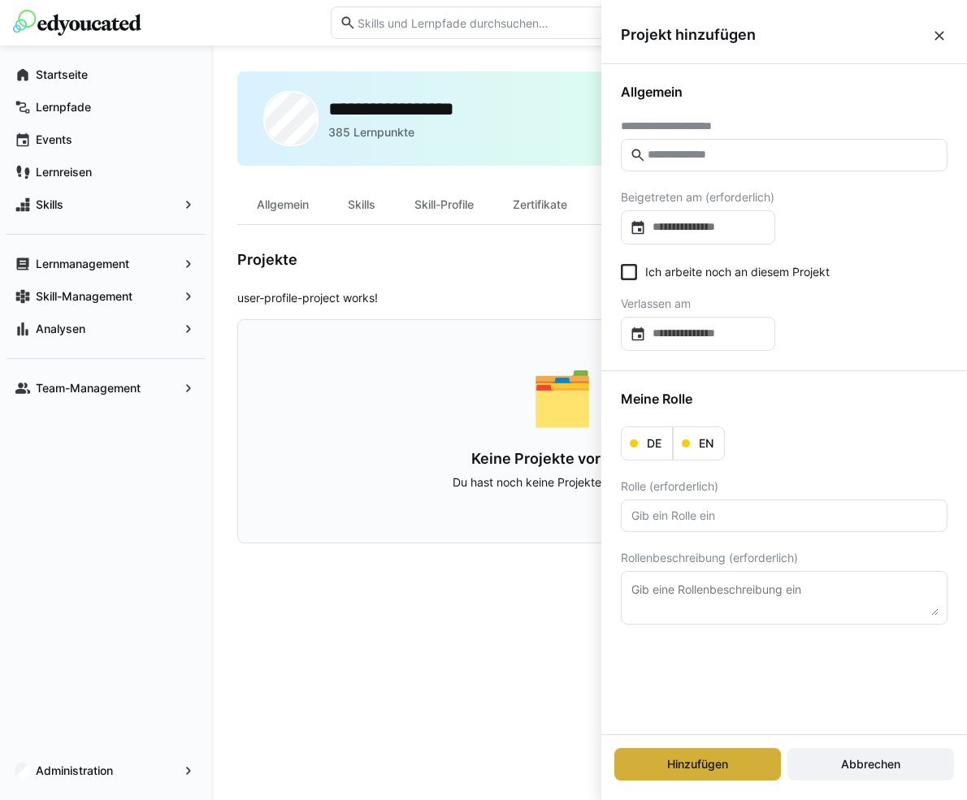
click at [778, 148] on input "text" at bounding box center [792, 155] width 292 height 15
type input "*****"
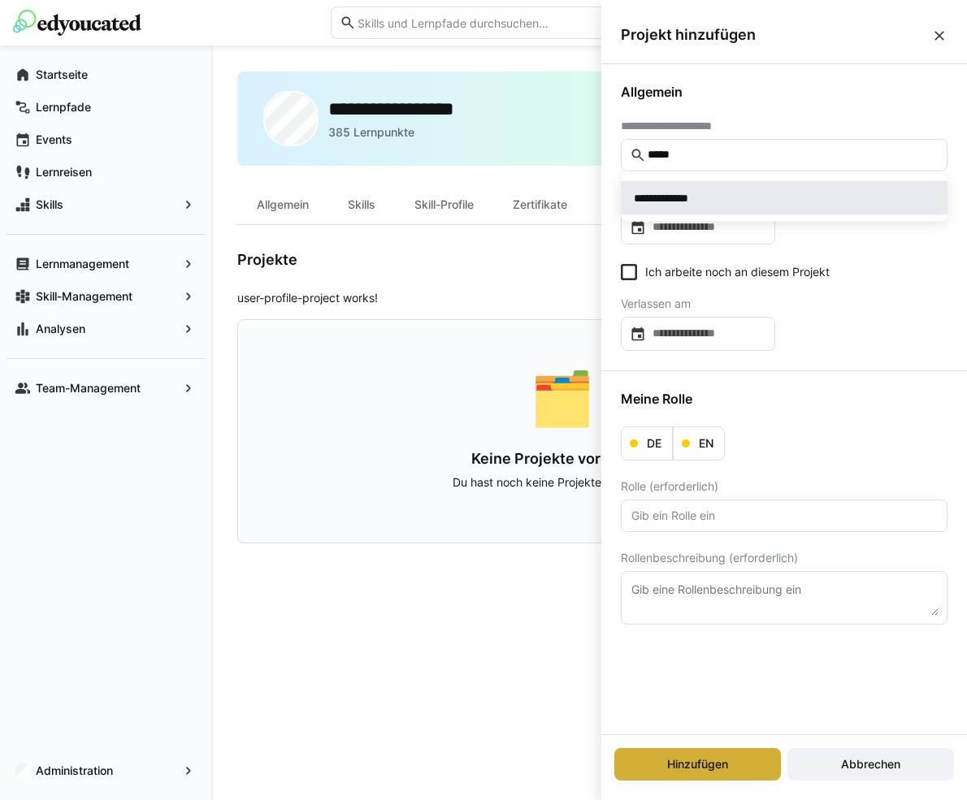
click at [715, 190] on div "**********" at bounding box center [784, 198] width 301 height 16
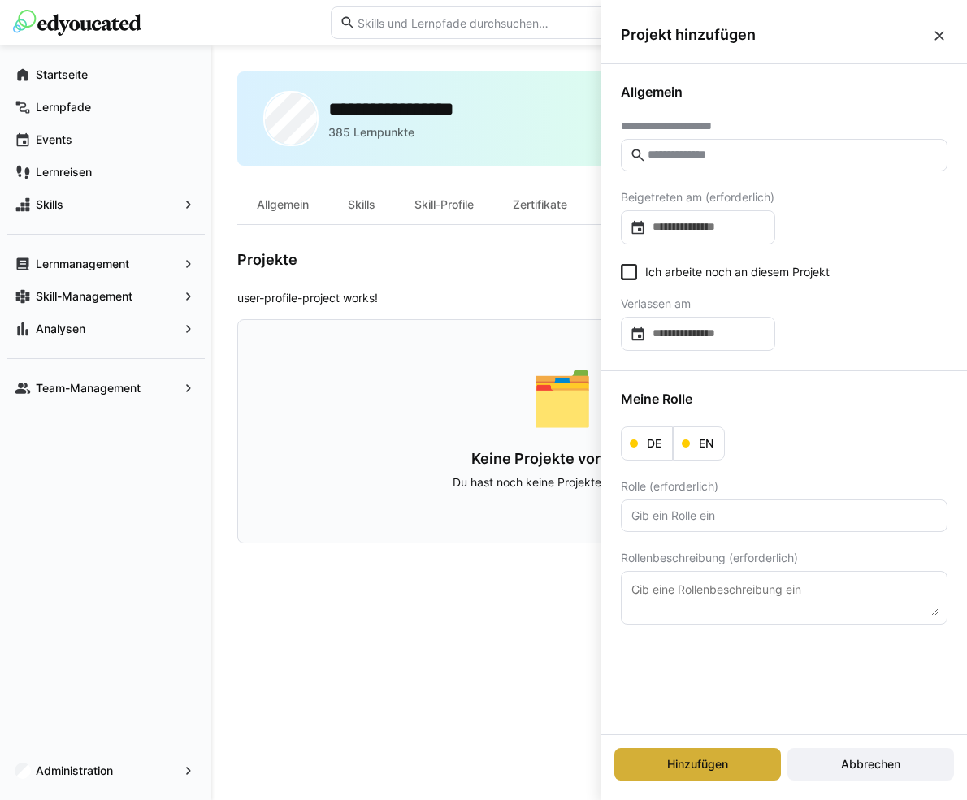
click at [827, 168] on eds-input at bounding box center [784, 155] width 327 height 32
click at [810, 154] on input "text" at bounding box center [792, 155] width 292 height 15
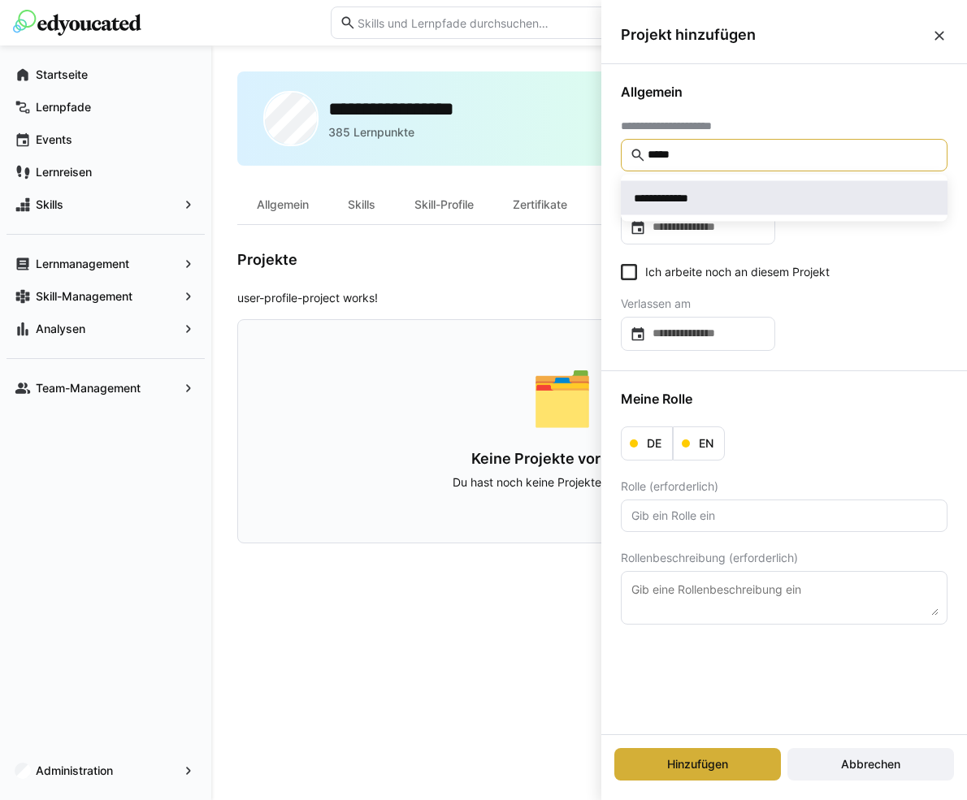
type input "*****"
click at [714, 199] on div "**********" at bounding box center [784, 198] width 301 height 16
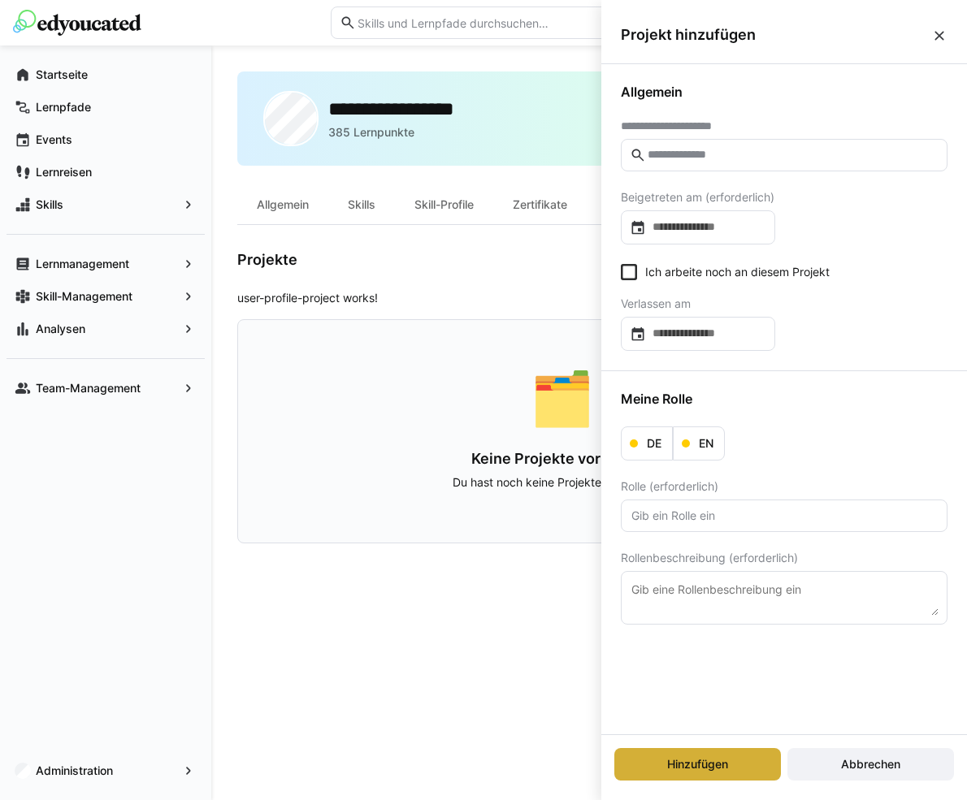
click at [941, 31] on eds-icon at bounding box center [939, 36] width 16 height 16
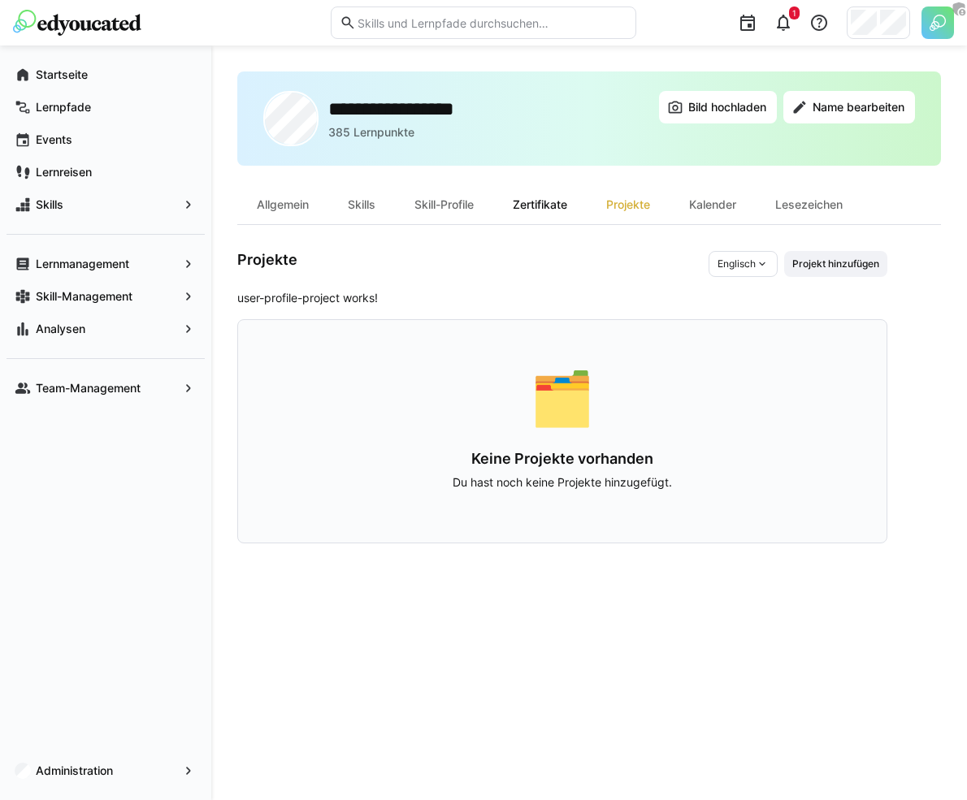
click at [518, 219] on div "Zertifikate" at bounding box center [539, 204] width 93 height 39
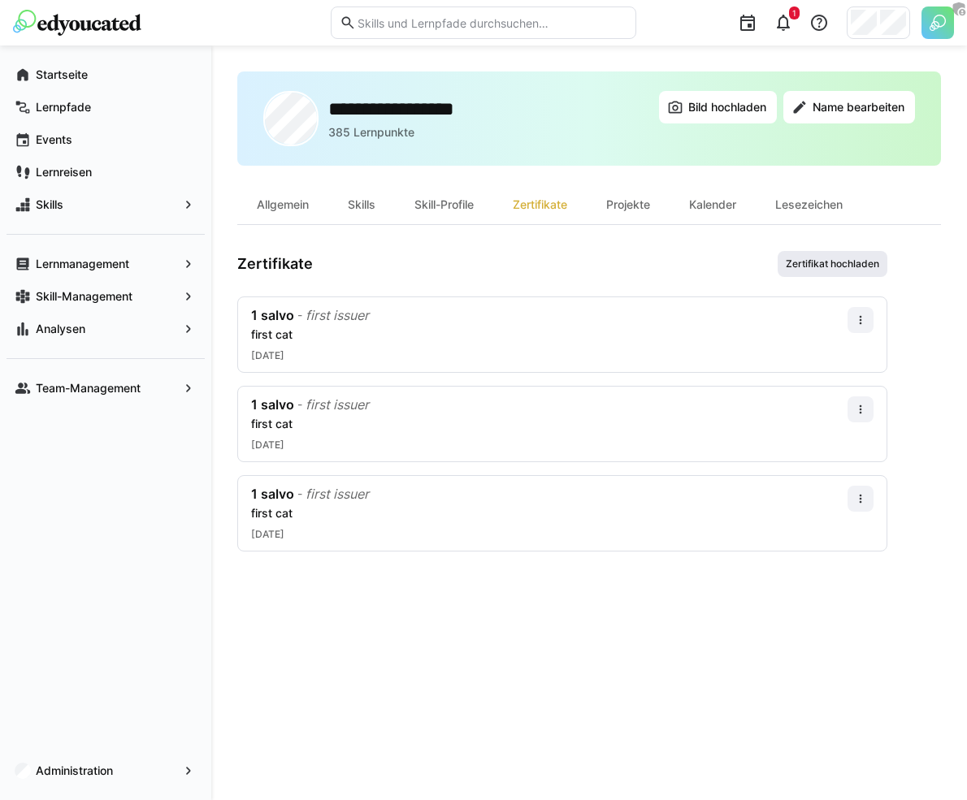
click at [819, 269] on span "Zertifikat hochladen" at bounding box center [832, 264] width 97 height 13
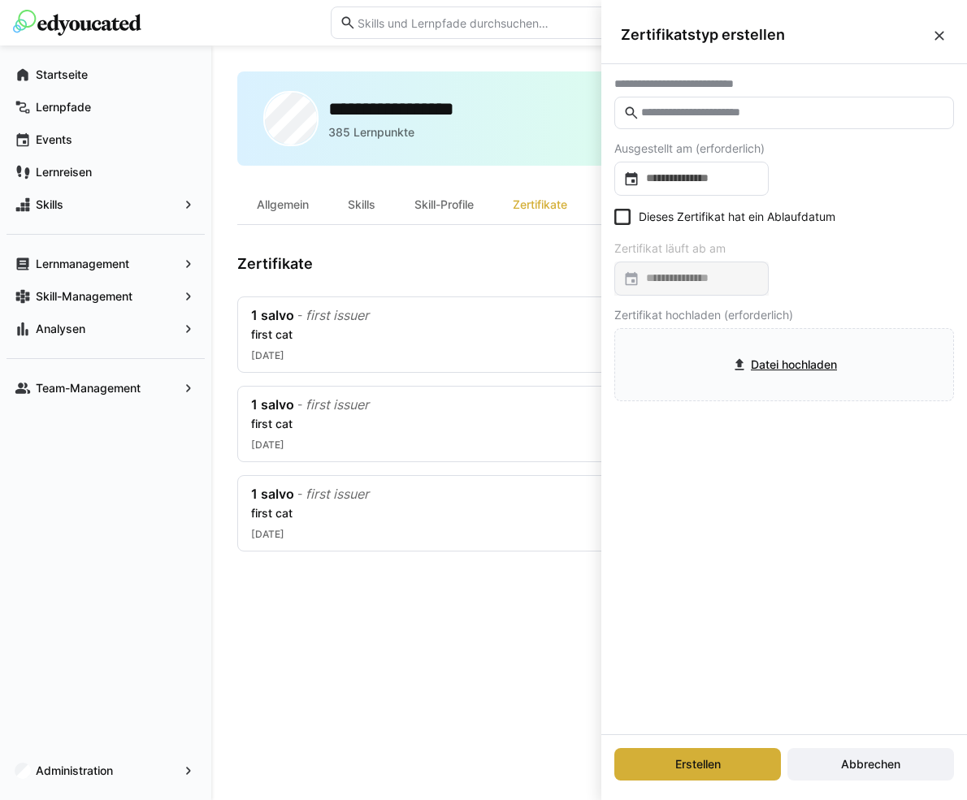
click at [729, 122] on eds-input at bounding box center [784, 113] width 340 height 32
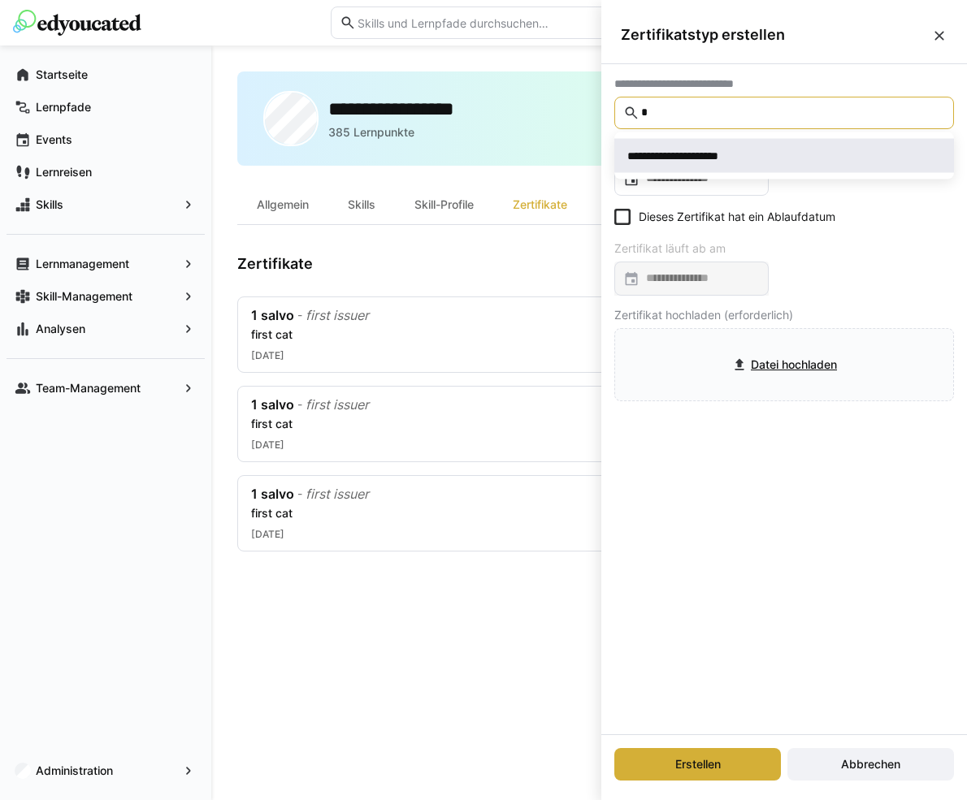
type input "*"
click at [737, 154] on div "**********" at bounding box center [683, 156] width 113 height 16
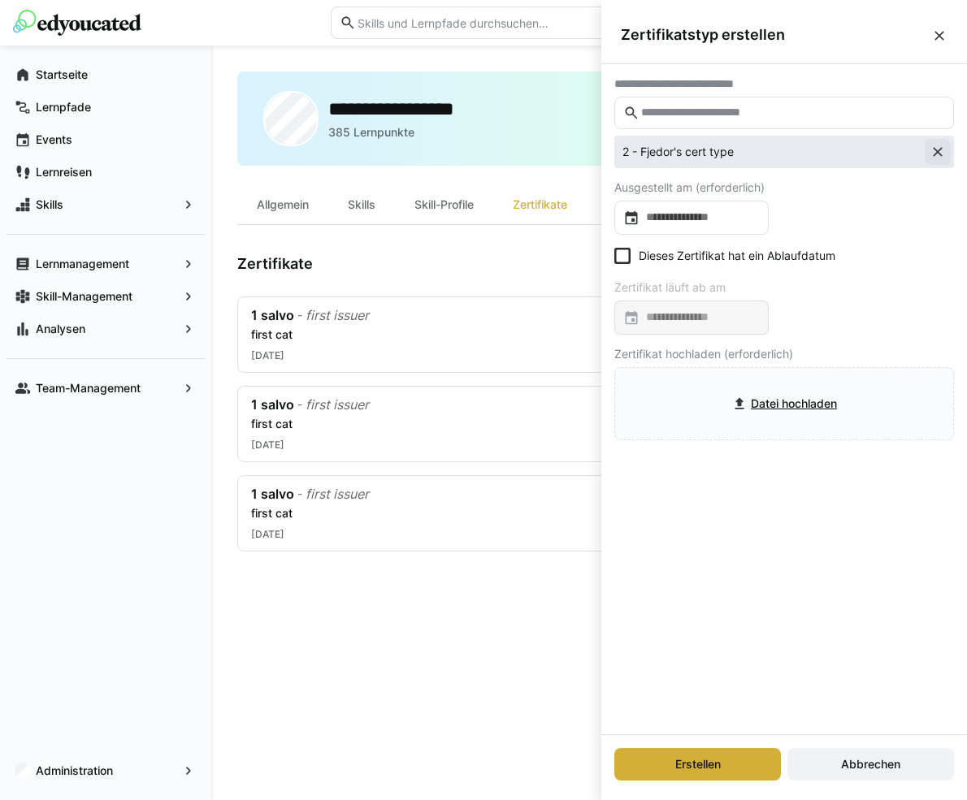
click at [936, 154] on eds-icon at bounding box center [937, 152] width 16 height 16
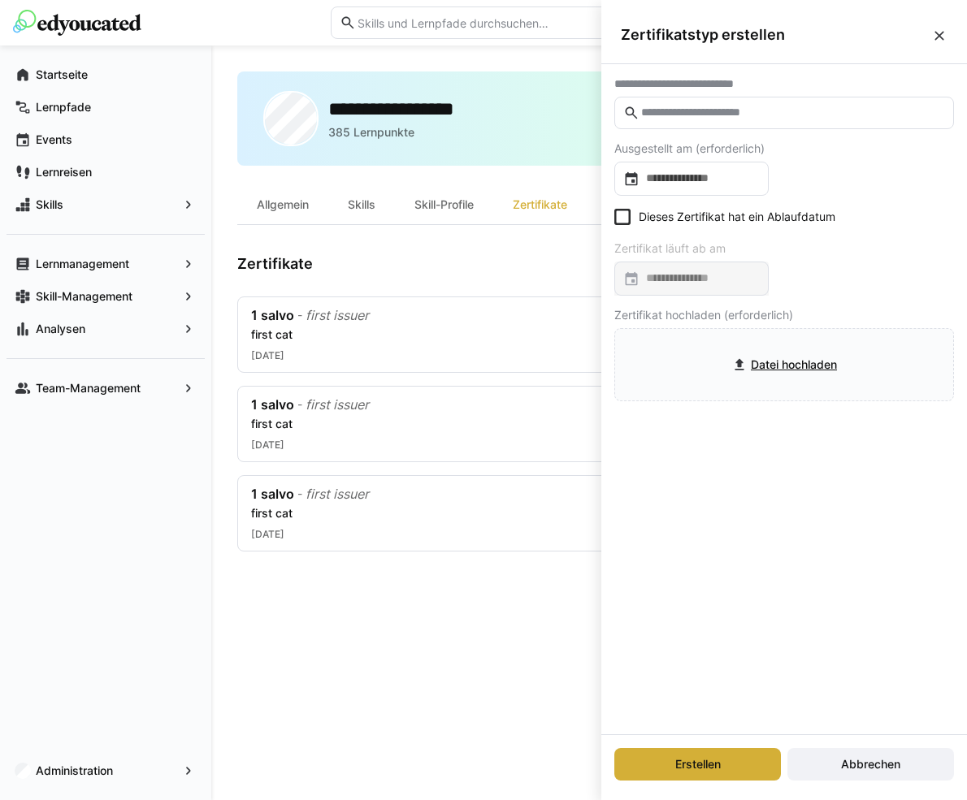
click at [813, 118] on input "text" at bounding box center [791, 113] width 305 height 15
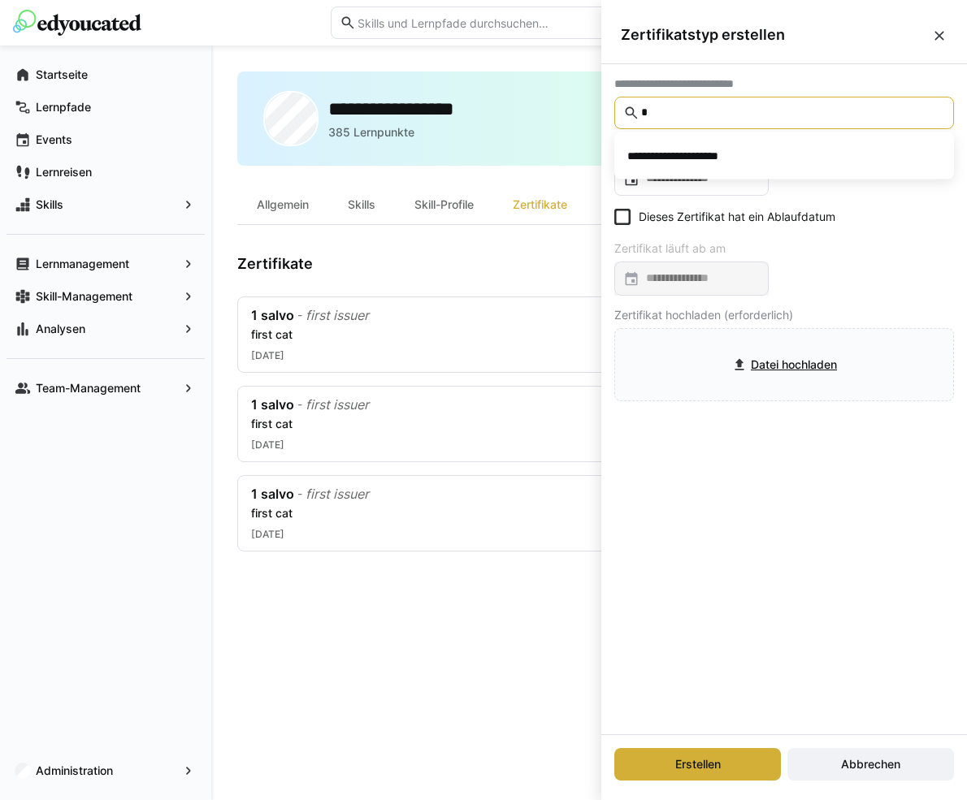
type input "*"
click at [938, 36] on eds-icon at bounding box center [939, 36] width 16 height 16
